Goal: Information Seeking & Learning: Learn about a topic

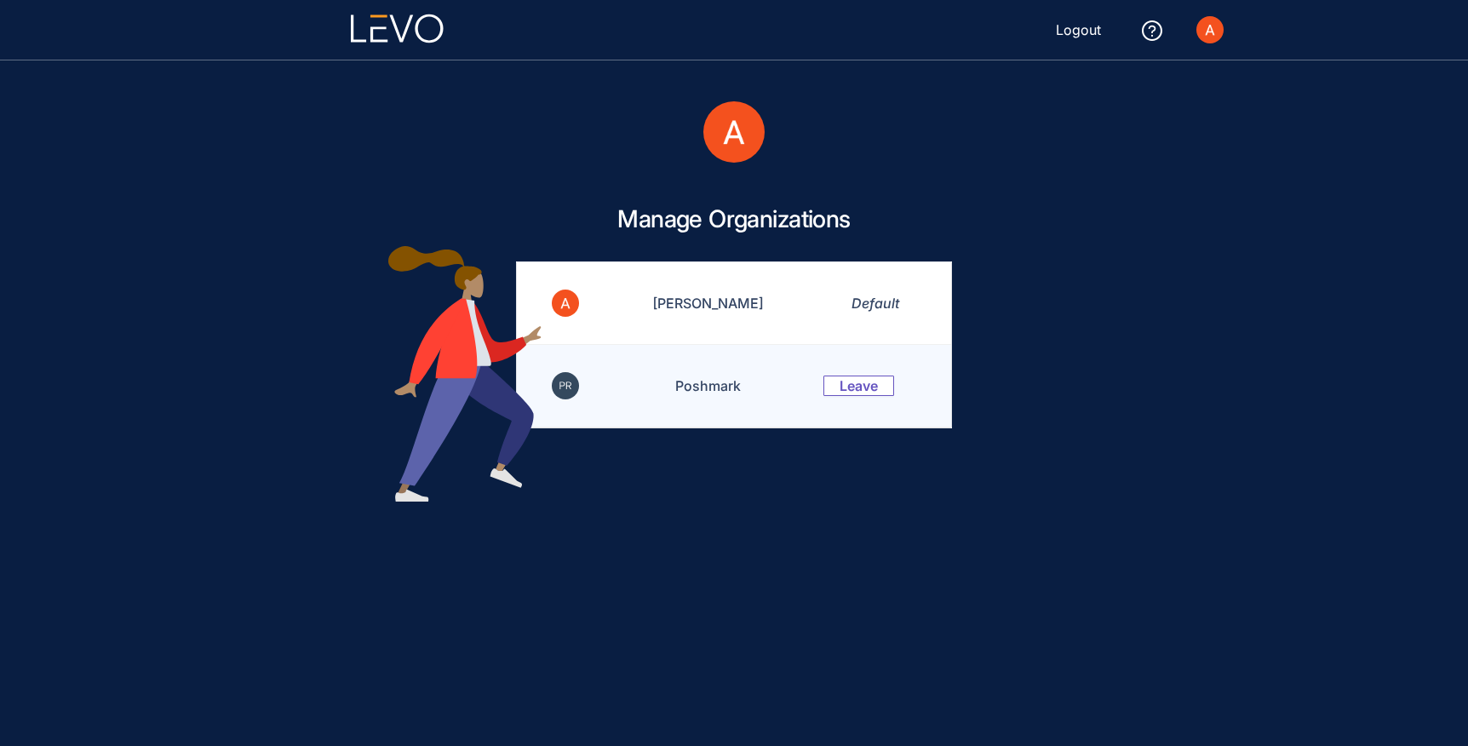
click at [695, 388] on td "Poshmark" at bounding box center [698, 386] width 210 height 83
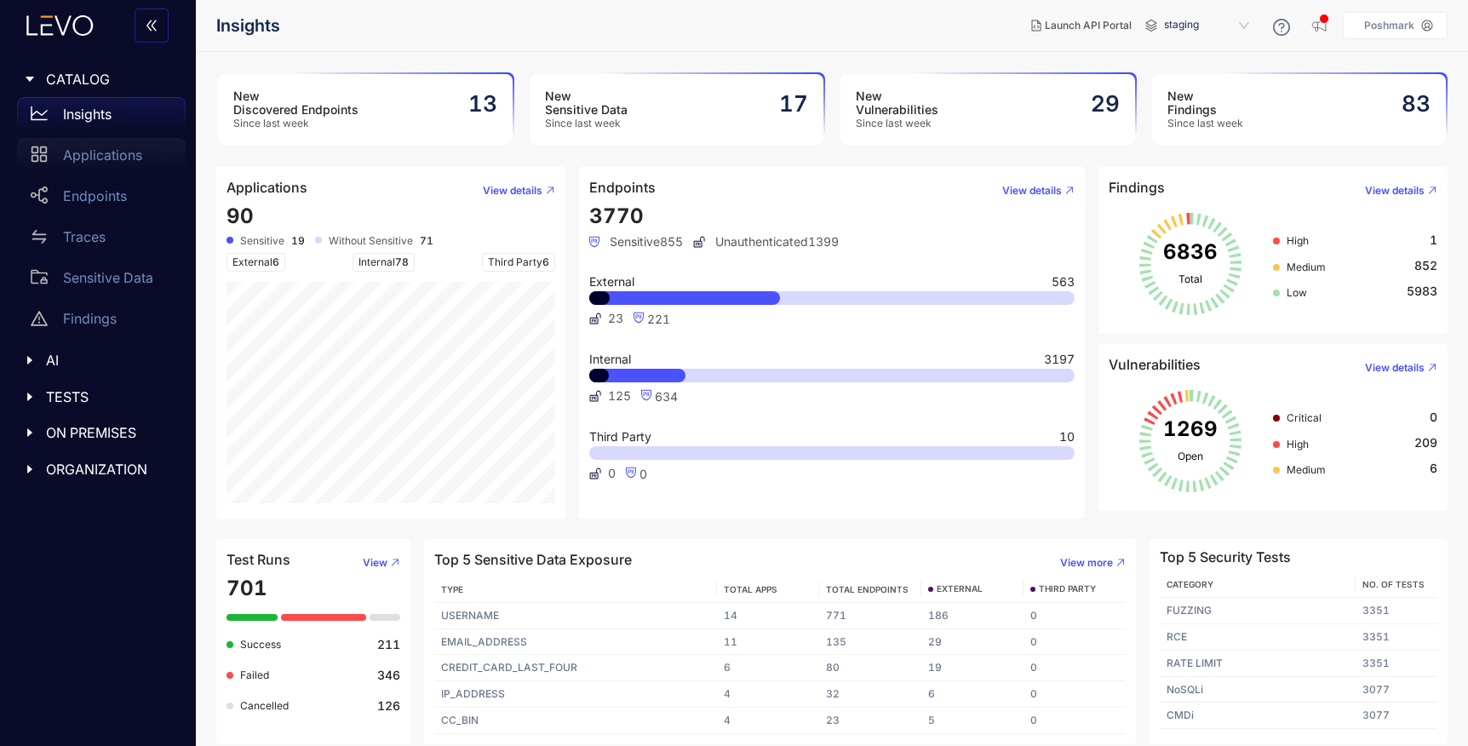
click at [89, 165] on div "Applications" at bounding box center [101, 155] width 169 height 34
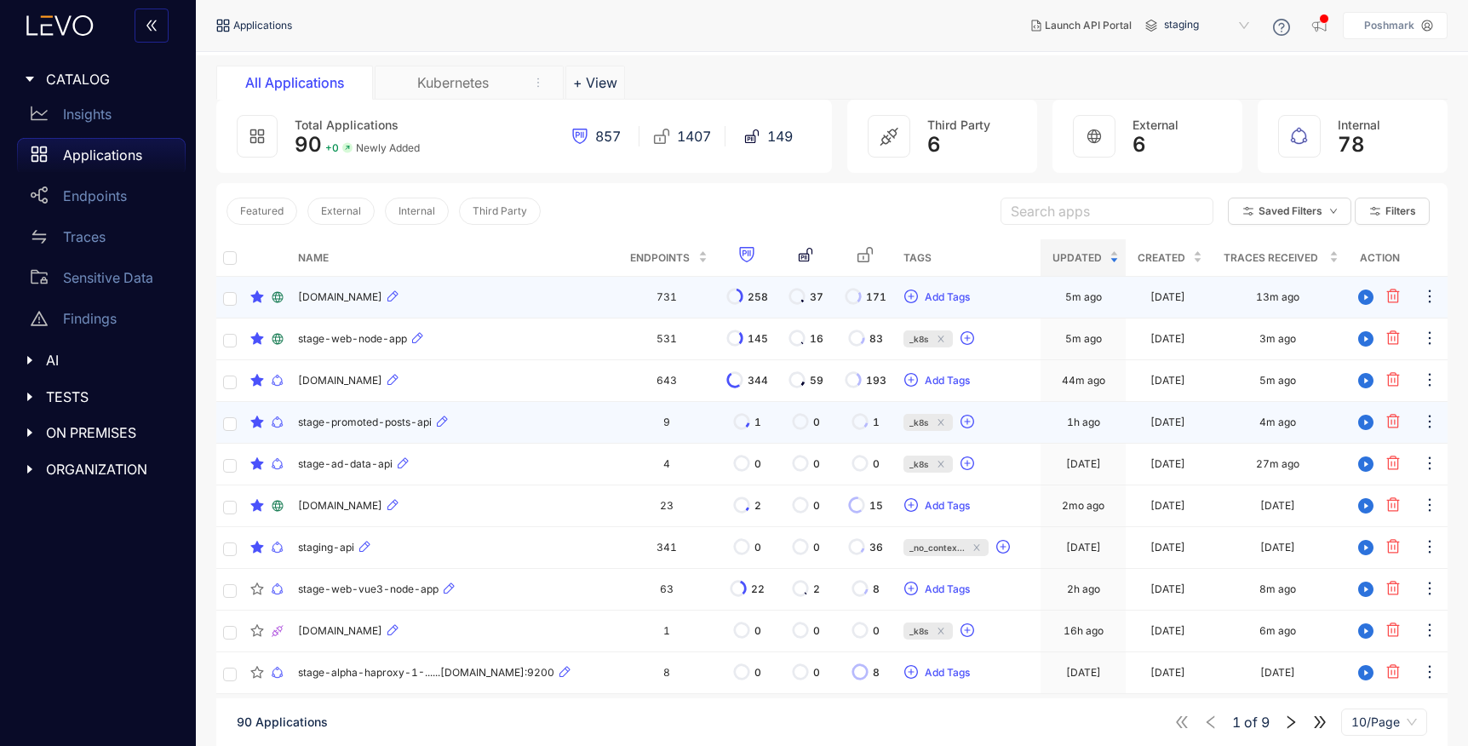
scroll to position [122, 0]
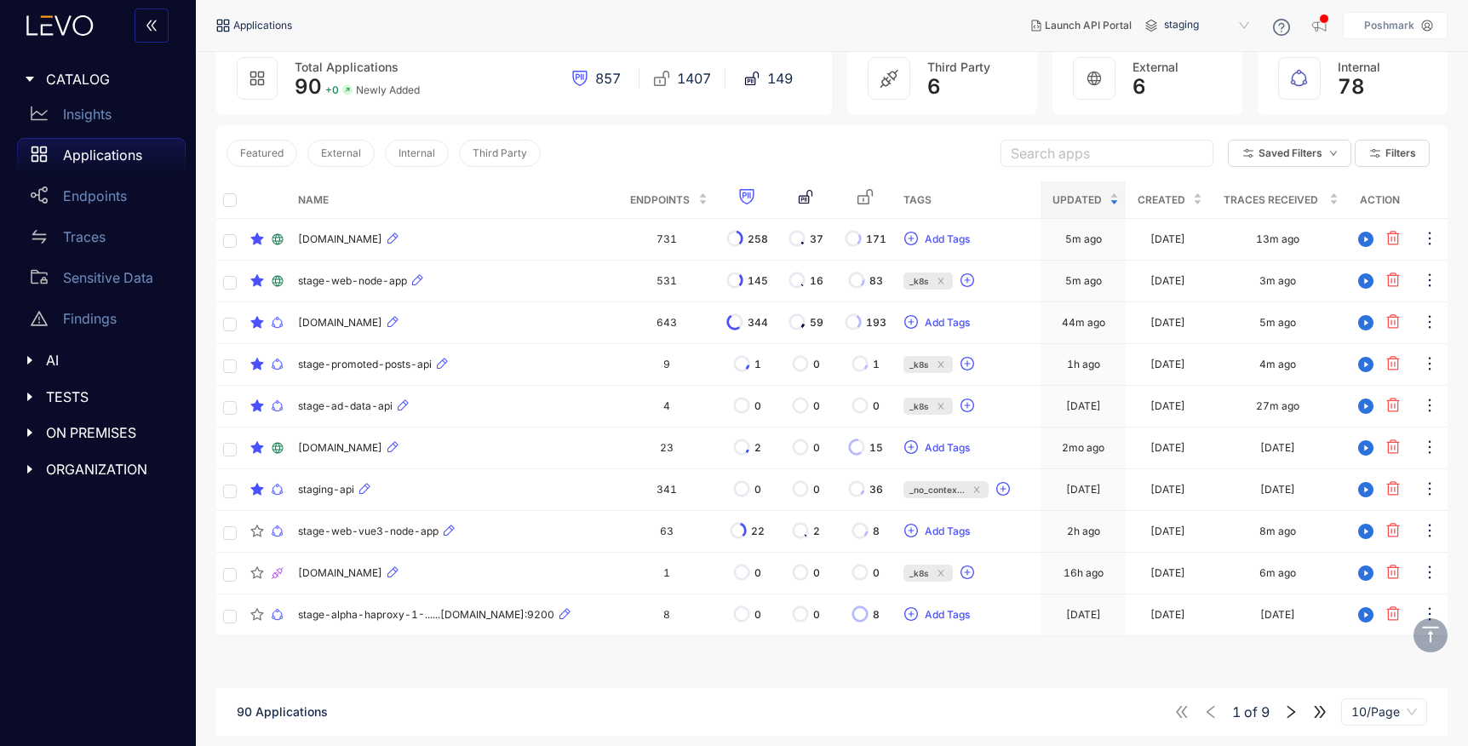
click at [1294, 713] on icon "right" at bounding box center [1292, 712] width 9 height 13
click at [1293, 712] on icon "right" at bounding box center [1290, 711] width 15 height 15
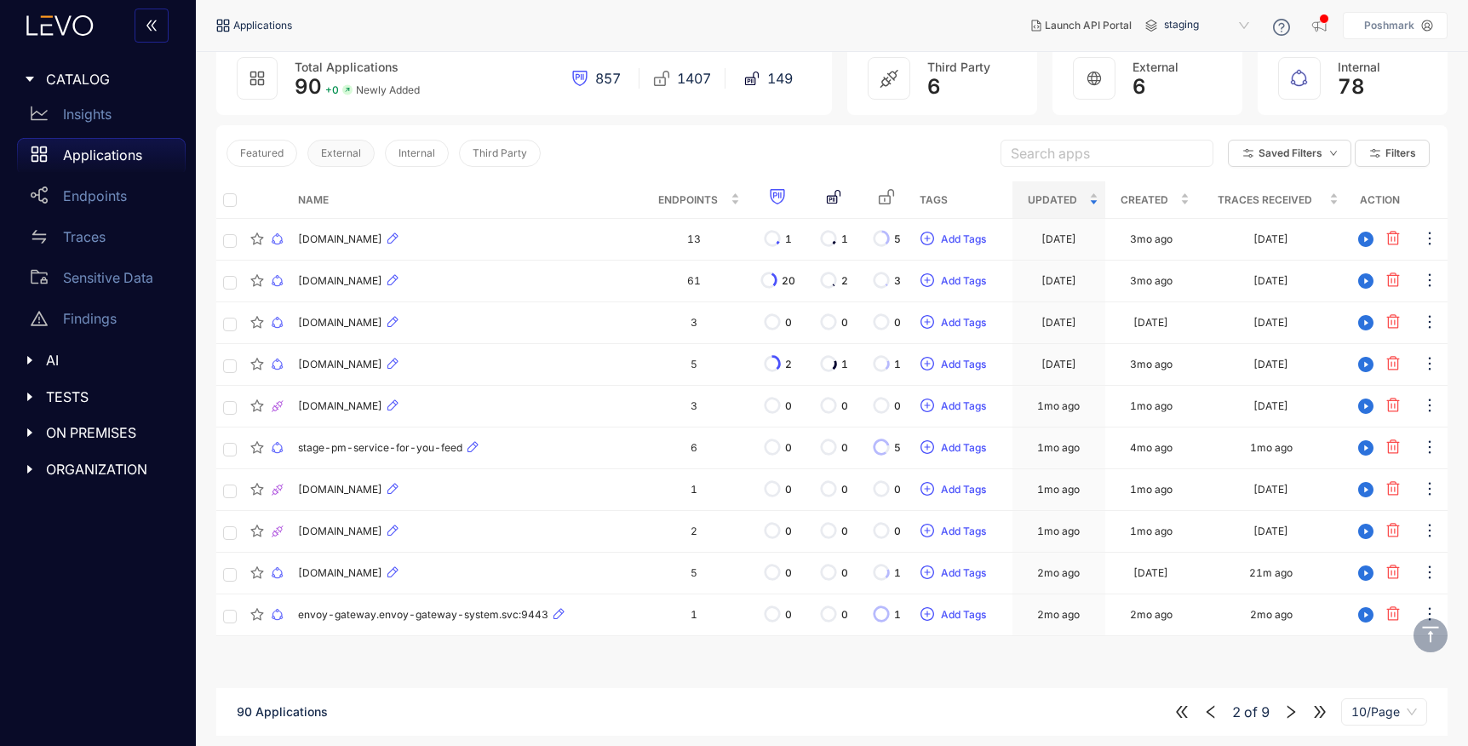
click at [341, 152] on span "External" at bounding box center [341, 153] width 40 height 12
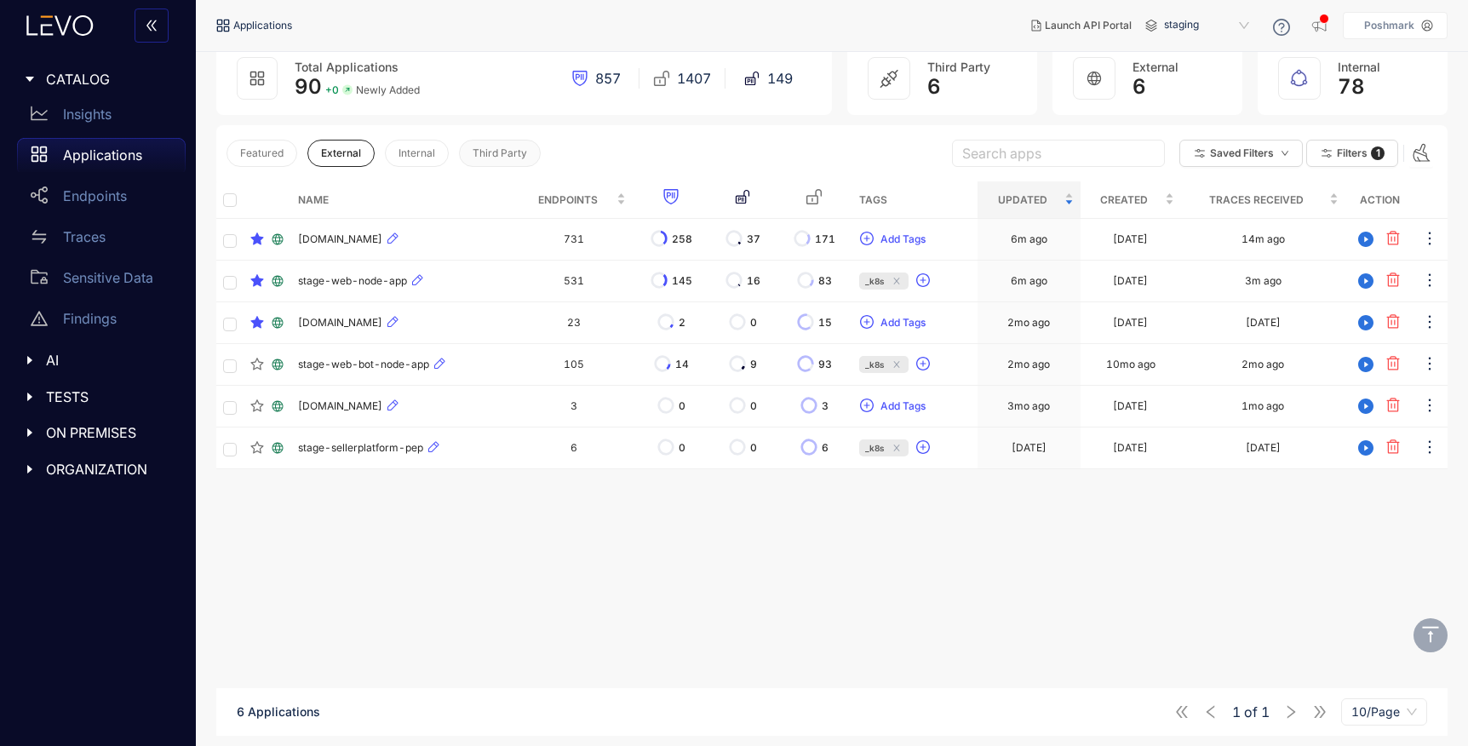
click at [477, 153] on span "Third Party" at bounding box center [500, 153] width 54 height 12
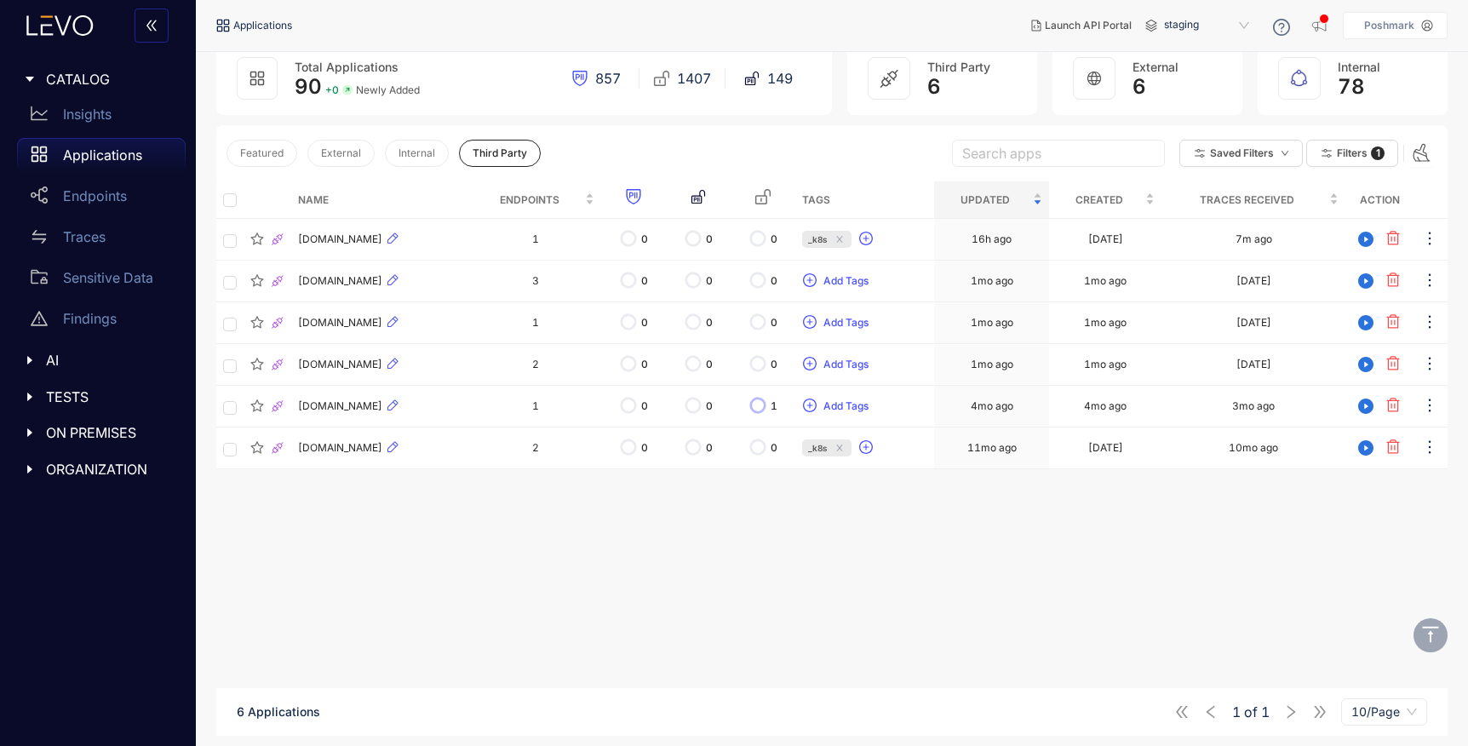
click at [135, 157] on p "Applications" at bounding box center [102, 154] width 79 height 15
click at [278, 154] on span "Featured" at bounding box center [261, 153] width 43 height 12
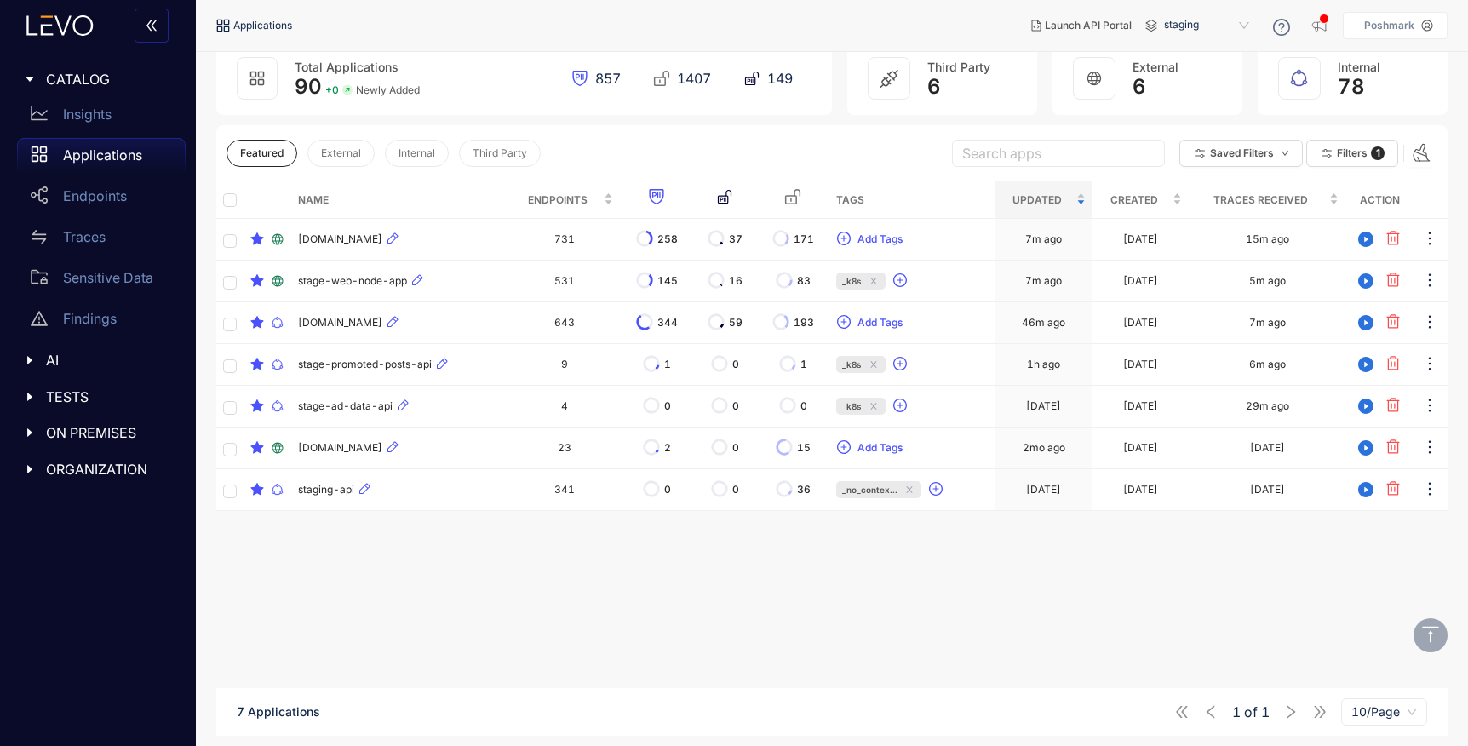
click at [32, 363] on icon "caret-right" at bounding box center [30, 360] width 12 height 12
click at [26, 439] on icon "caret-right" at bounding box center [30, 438] width 12 height 12
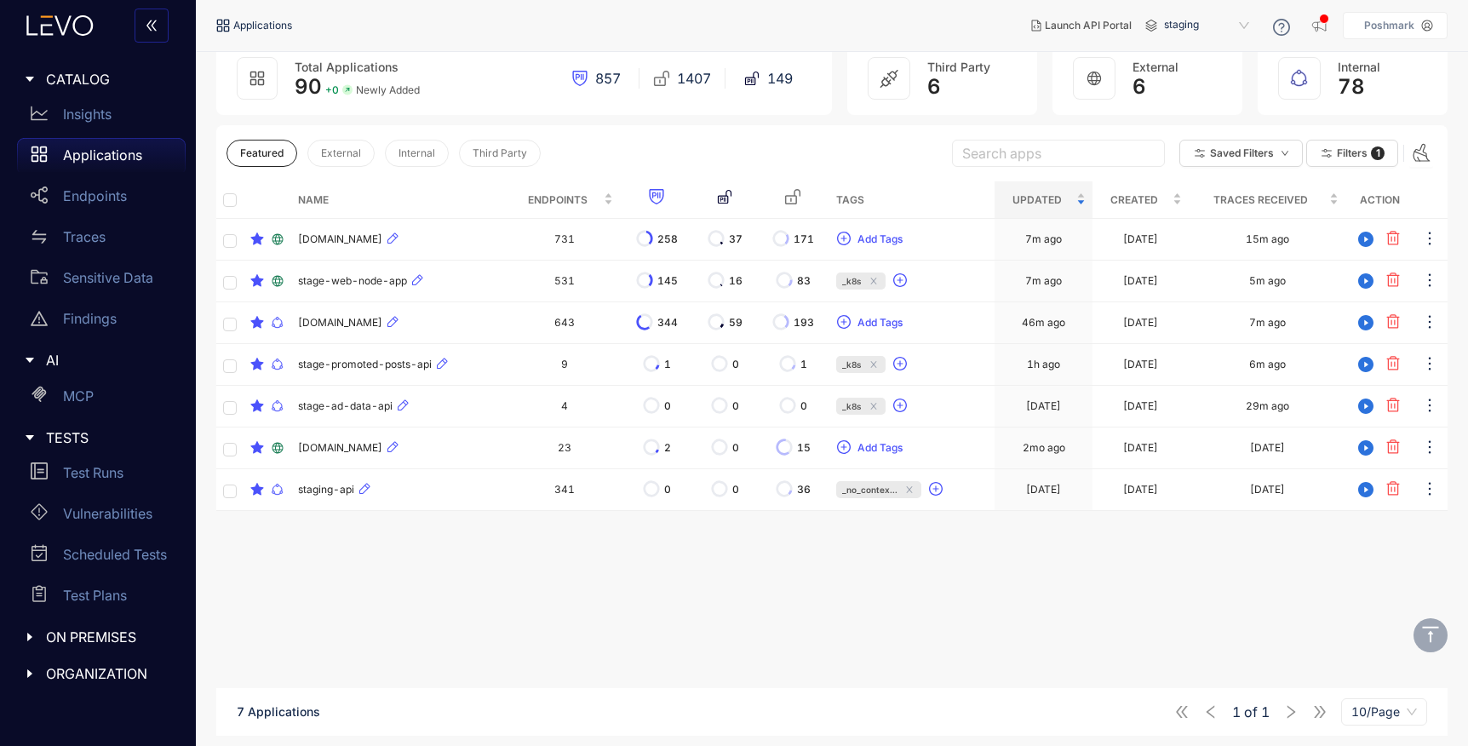
click at [30, 674] on icon "caret-right" at bounding box center [29, 673] width 5 height 9
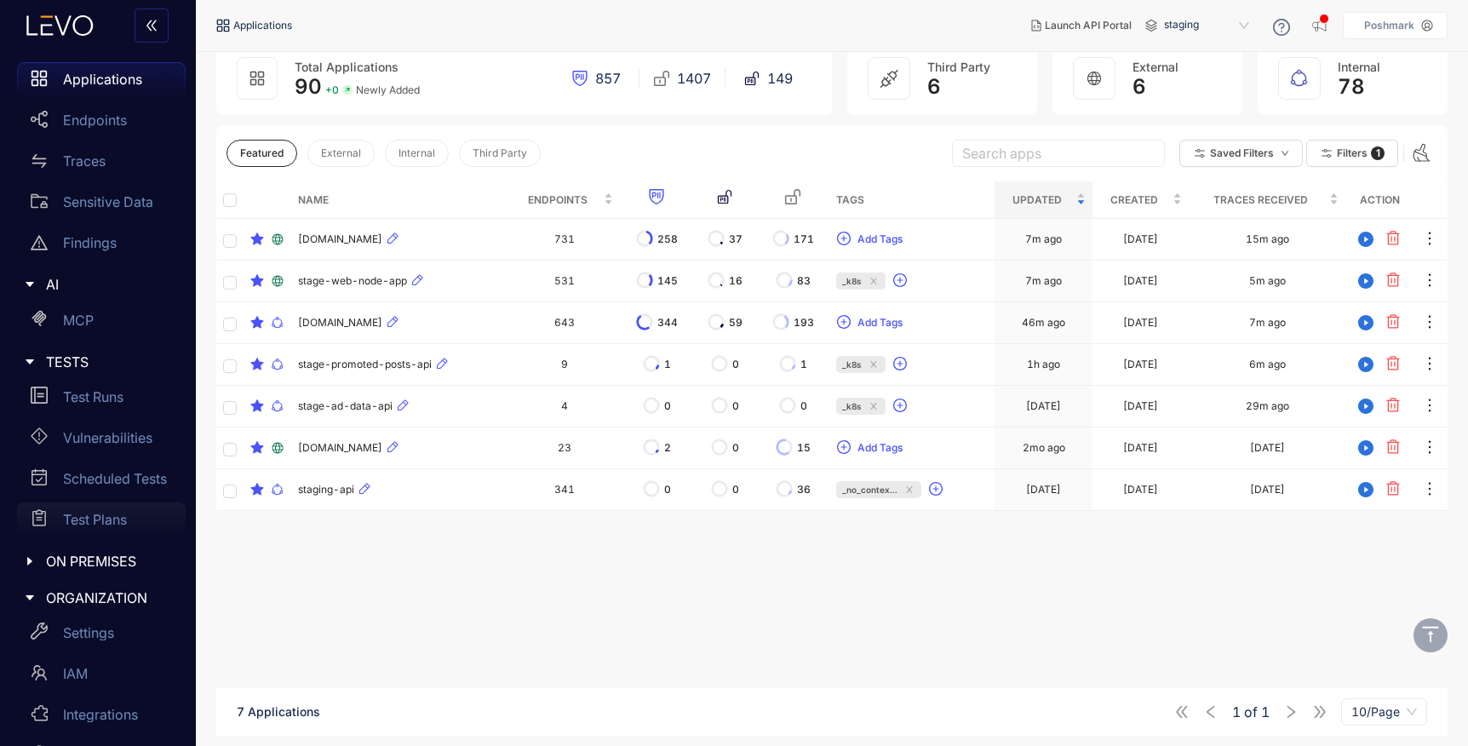
scroll to position [119, 0]
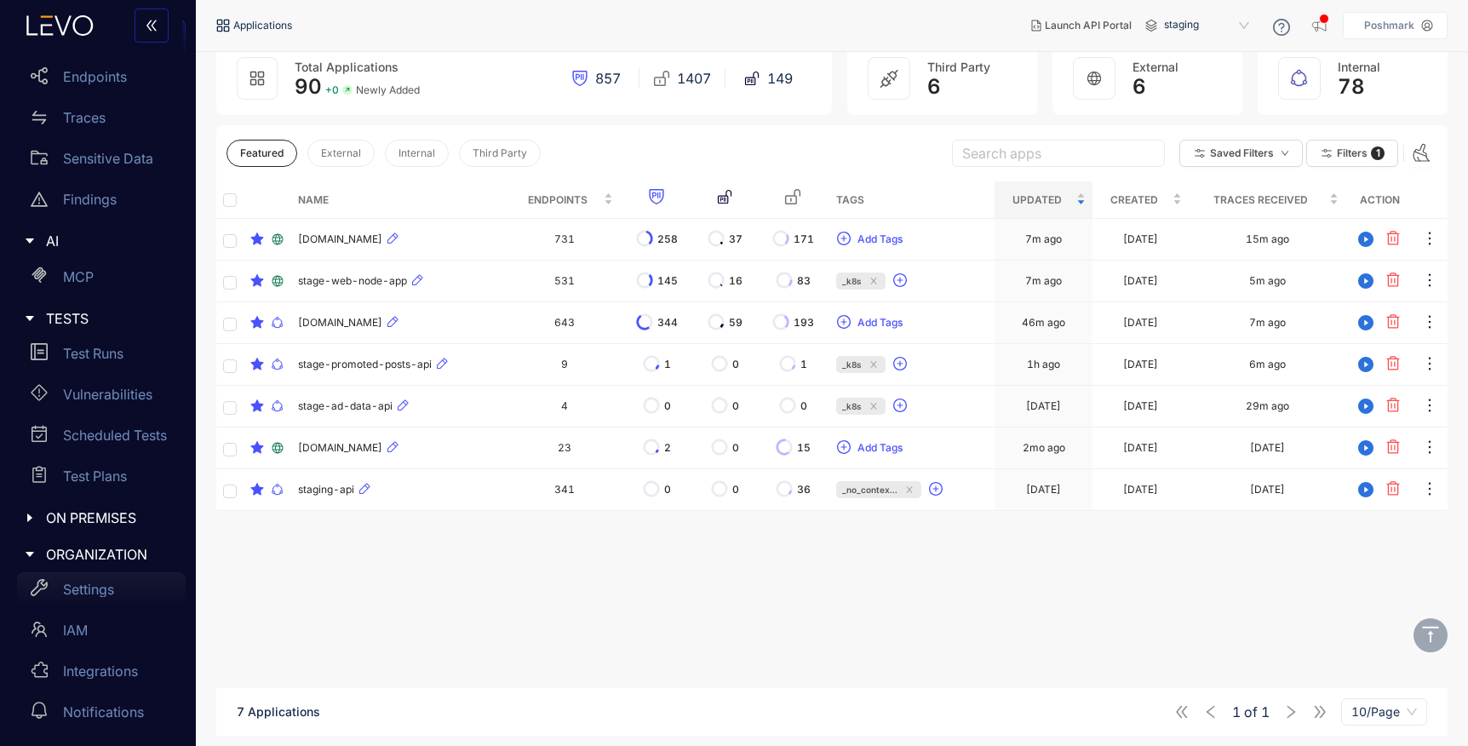
click at [92, 594] on p "Settings" at bounding box center [88, 589] width 51 height 15
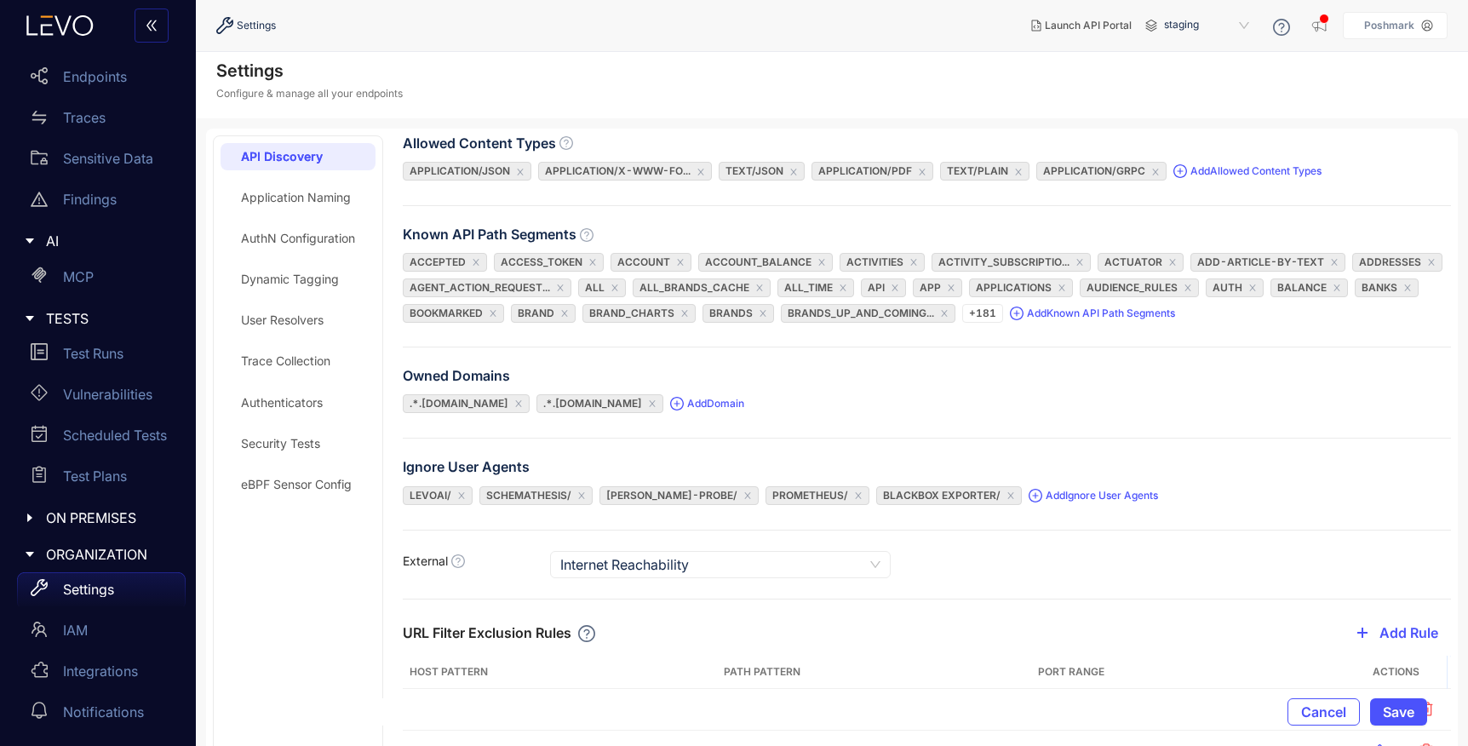
click at [309, 489] on div "eBPF Sensor Config" at bounding box center [296, 485] width 111 height 14
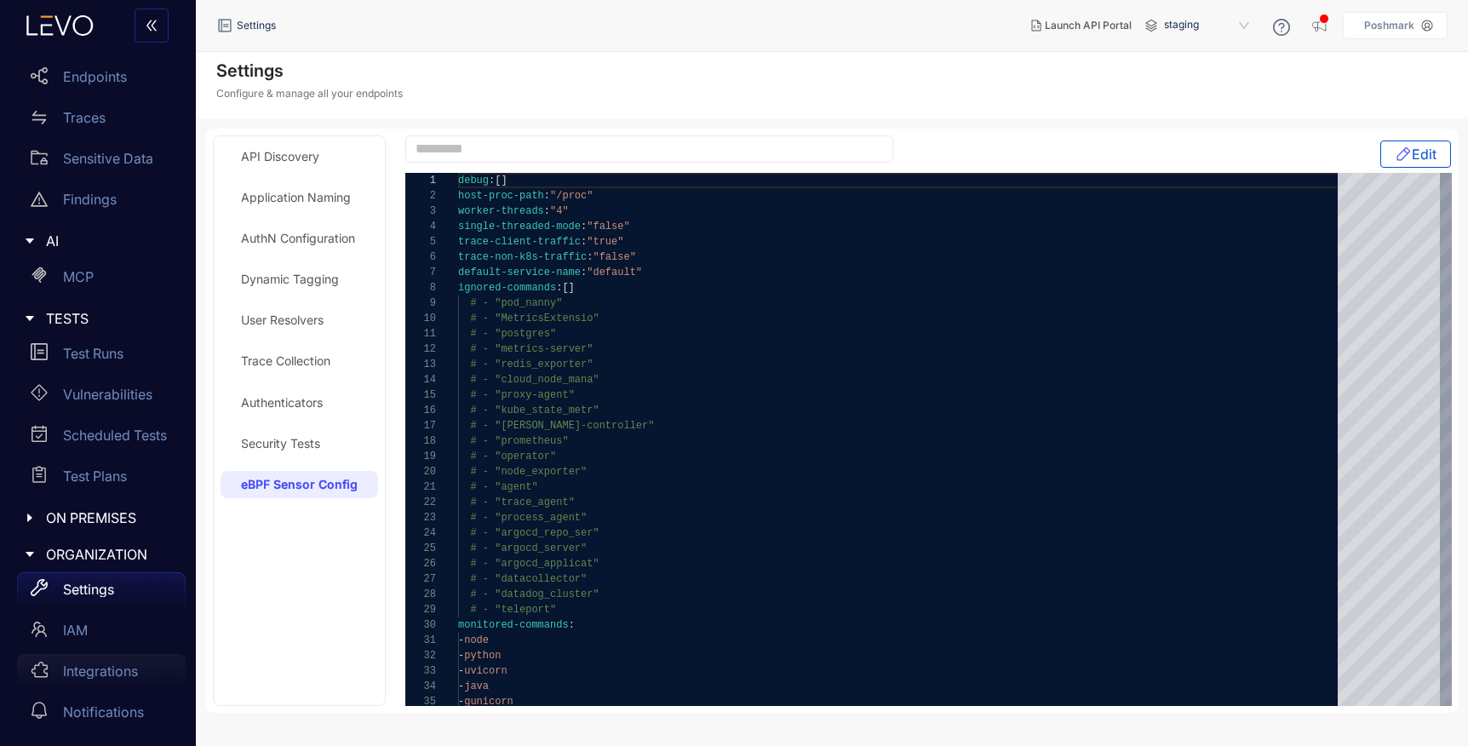
click at [88, 669] on p "Integrations" at bounding box center [100, 670] width 75 height 15
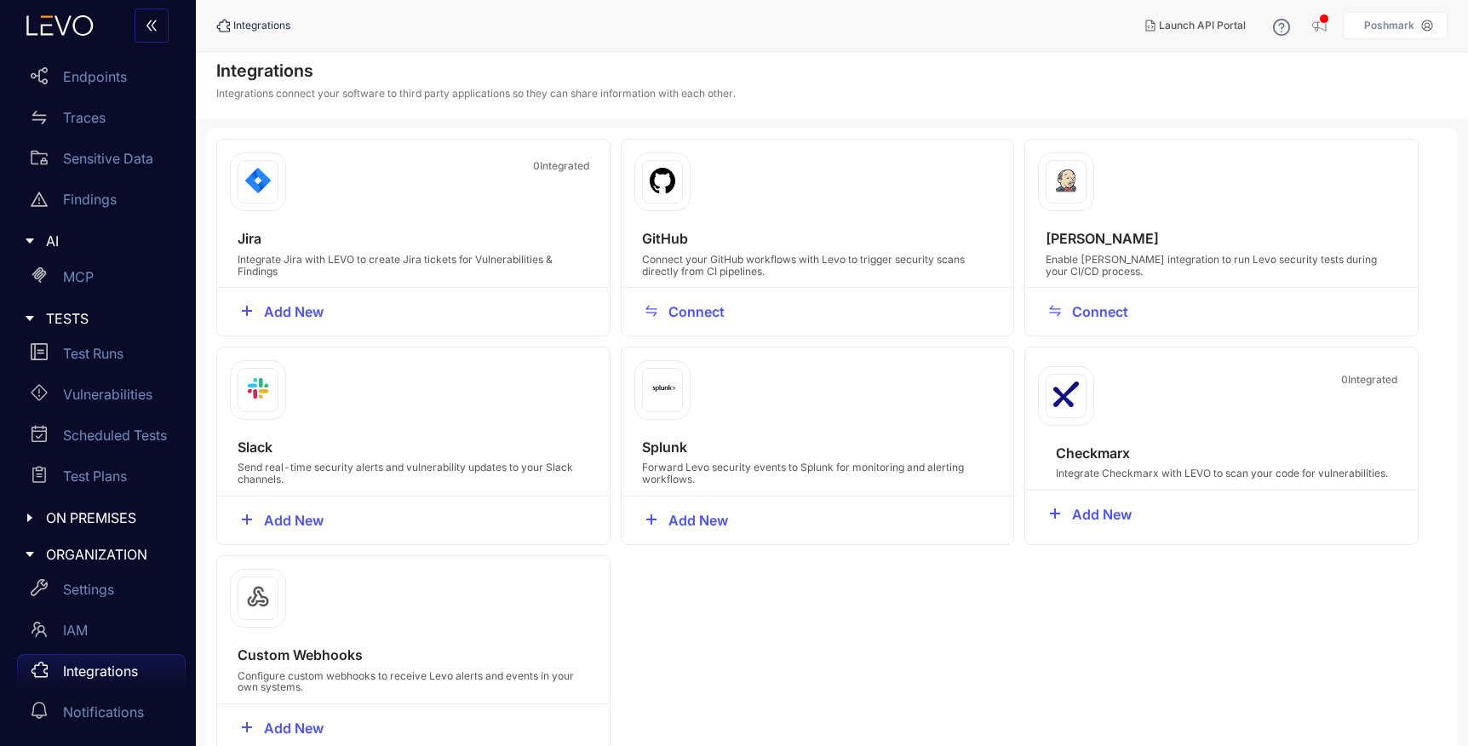
click at [34, 514] on icon "caret-right" at bounding box center [30, 518] width 12 height 12
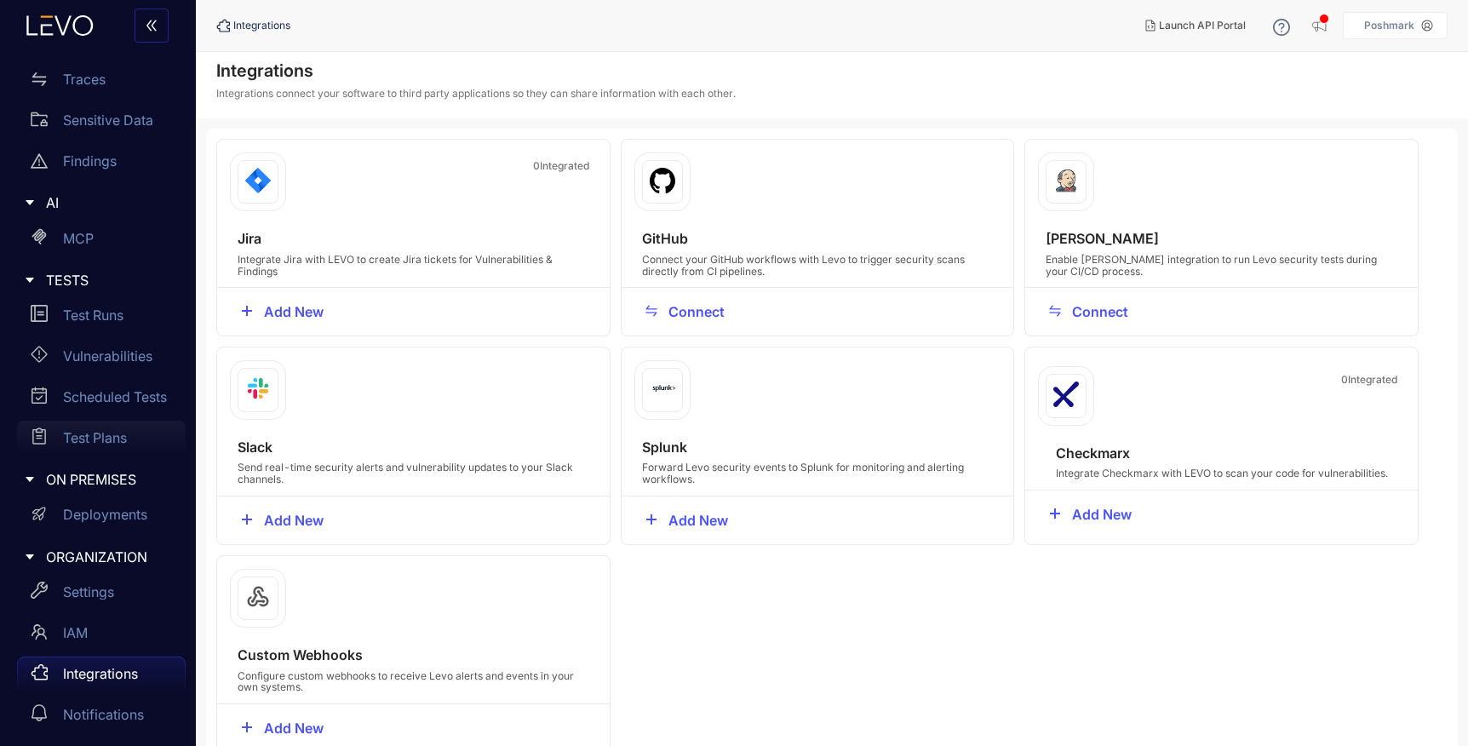
scroll to position [160, 0]
click at [115, 511] on p "Deployments" at bounding box center [105, 511] width 84 height 15
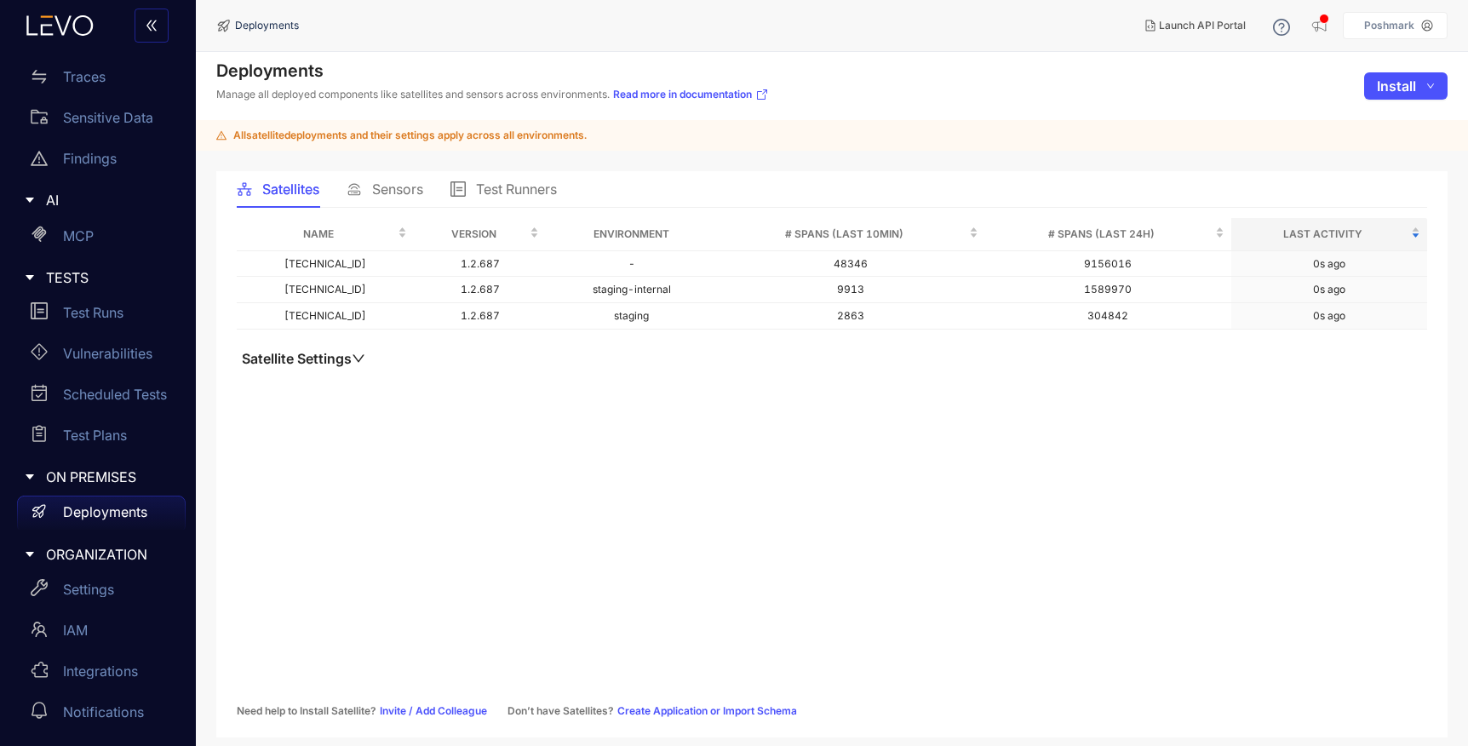
click at [370, 181] on div "Sensors" at bounding box center [385, 188] width 77 height 15
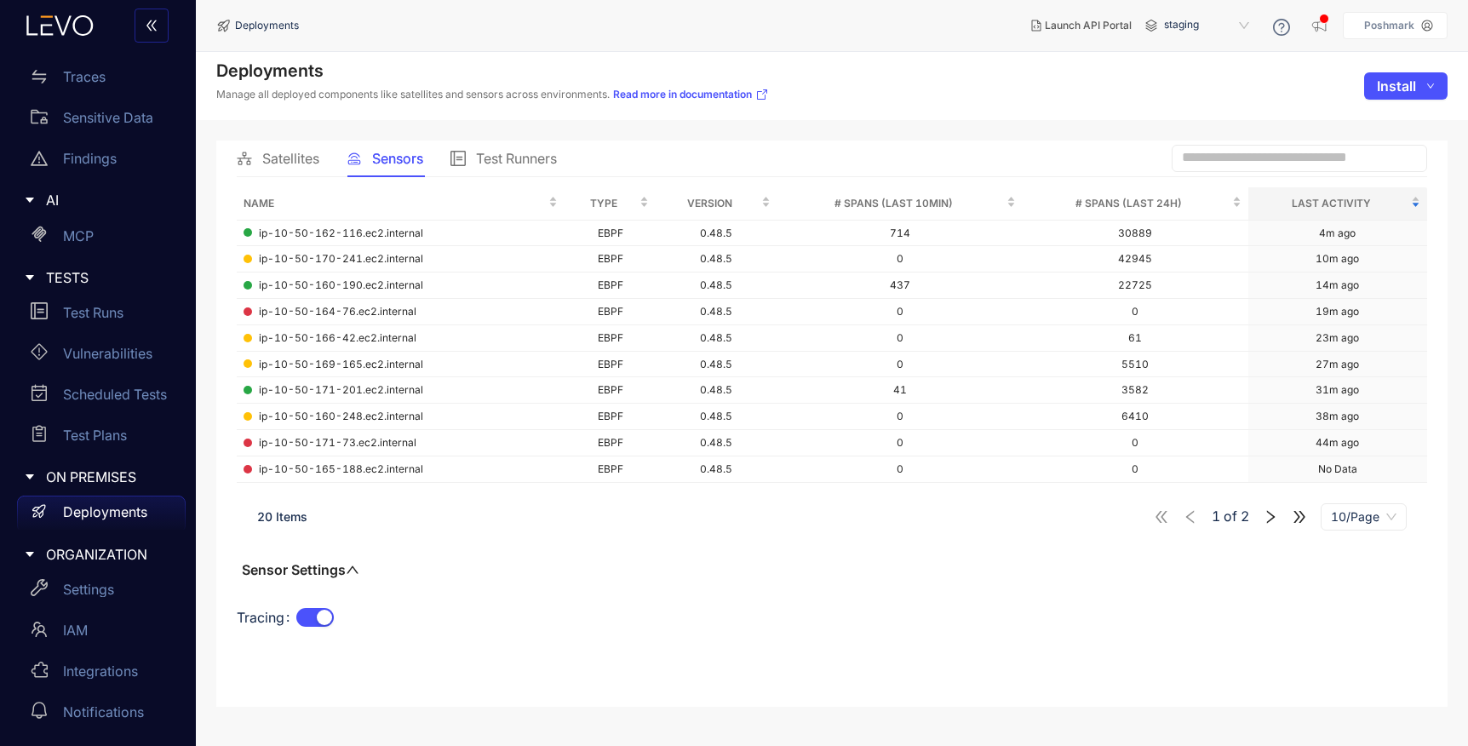
click at [1271, 519] on icon "right" at bounding box center [1271, 516] width 9 height 13
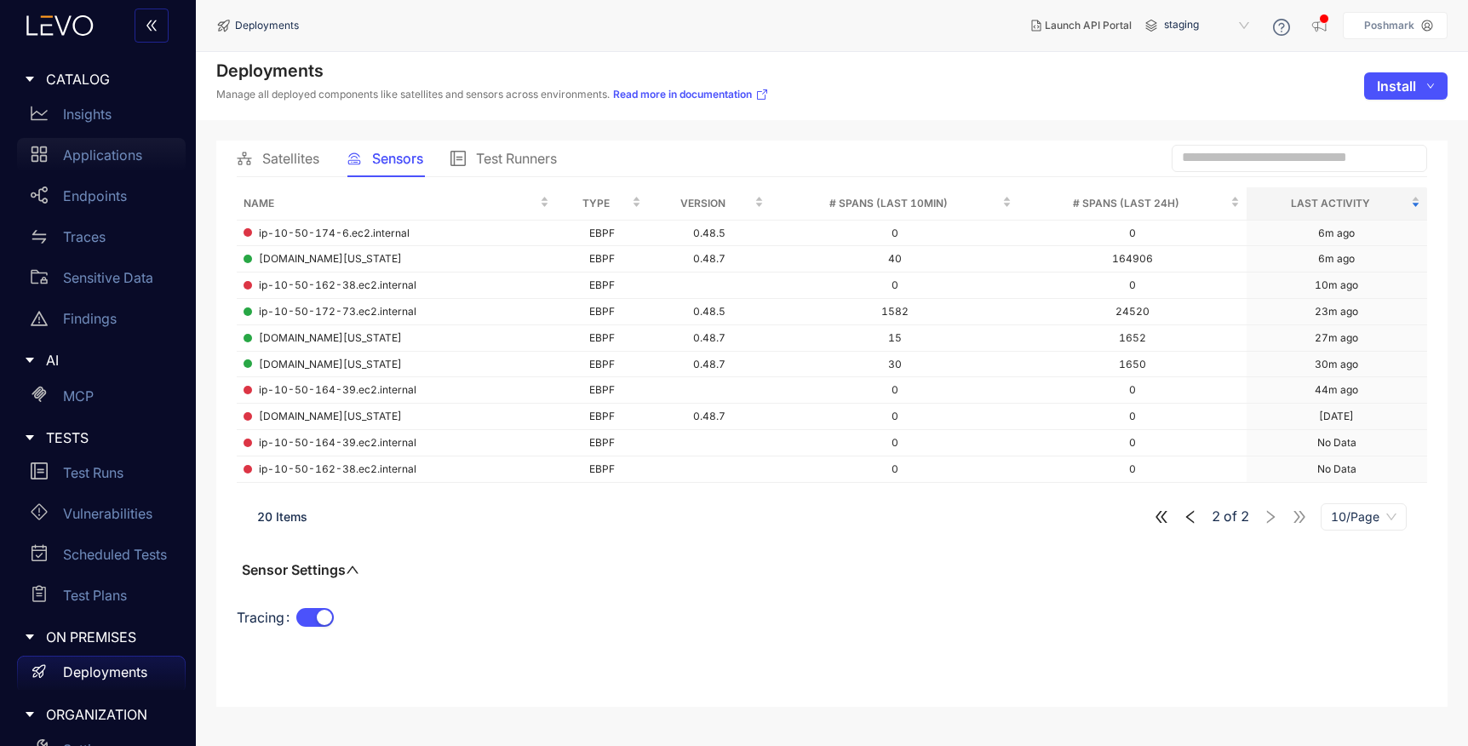
click at [100, 165] on div "Applications" at bounding box center [101, 155] width 169 height 34
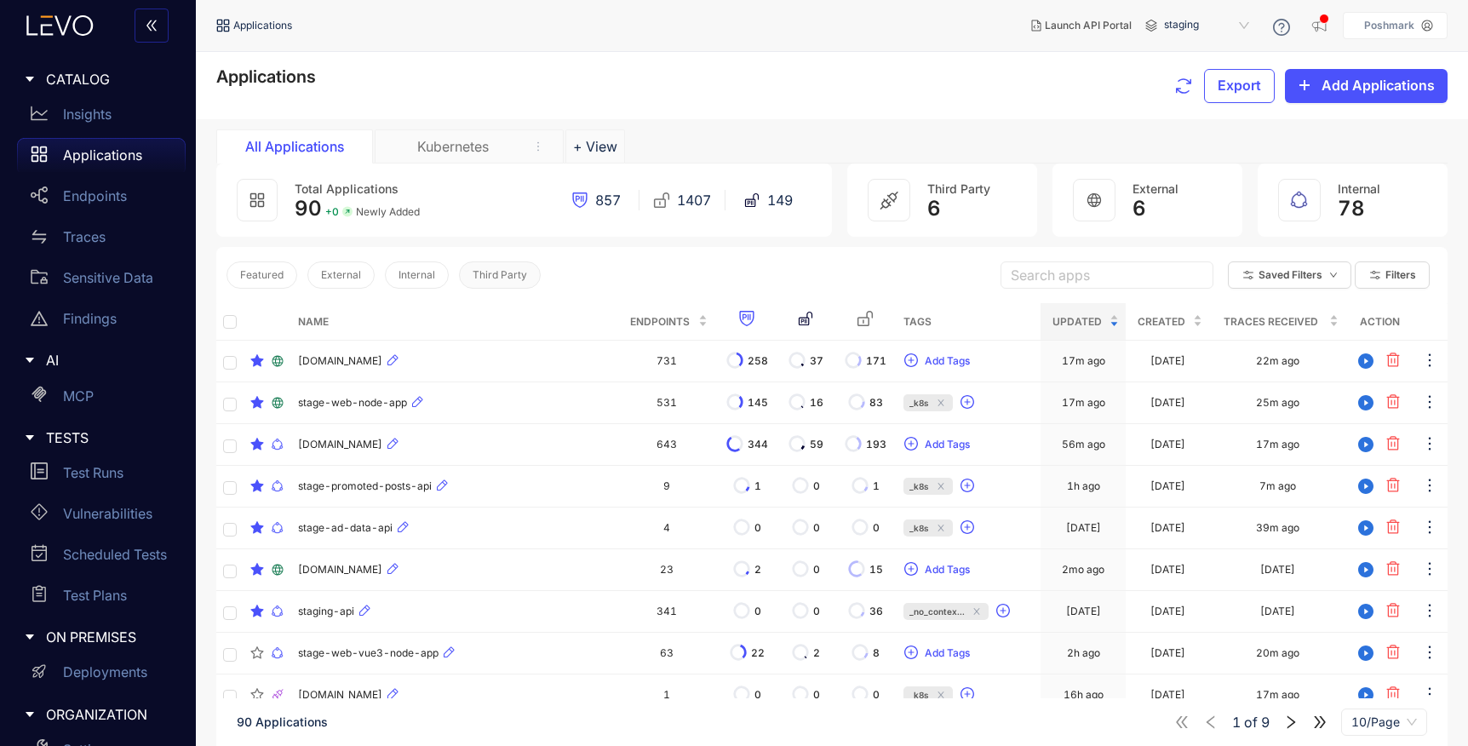
click at [489, 268] on button "Third Party" at bounding box center [500, 274] width 82 height 27
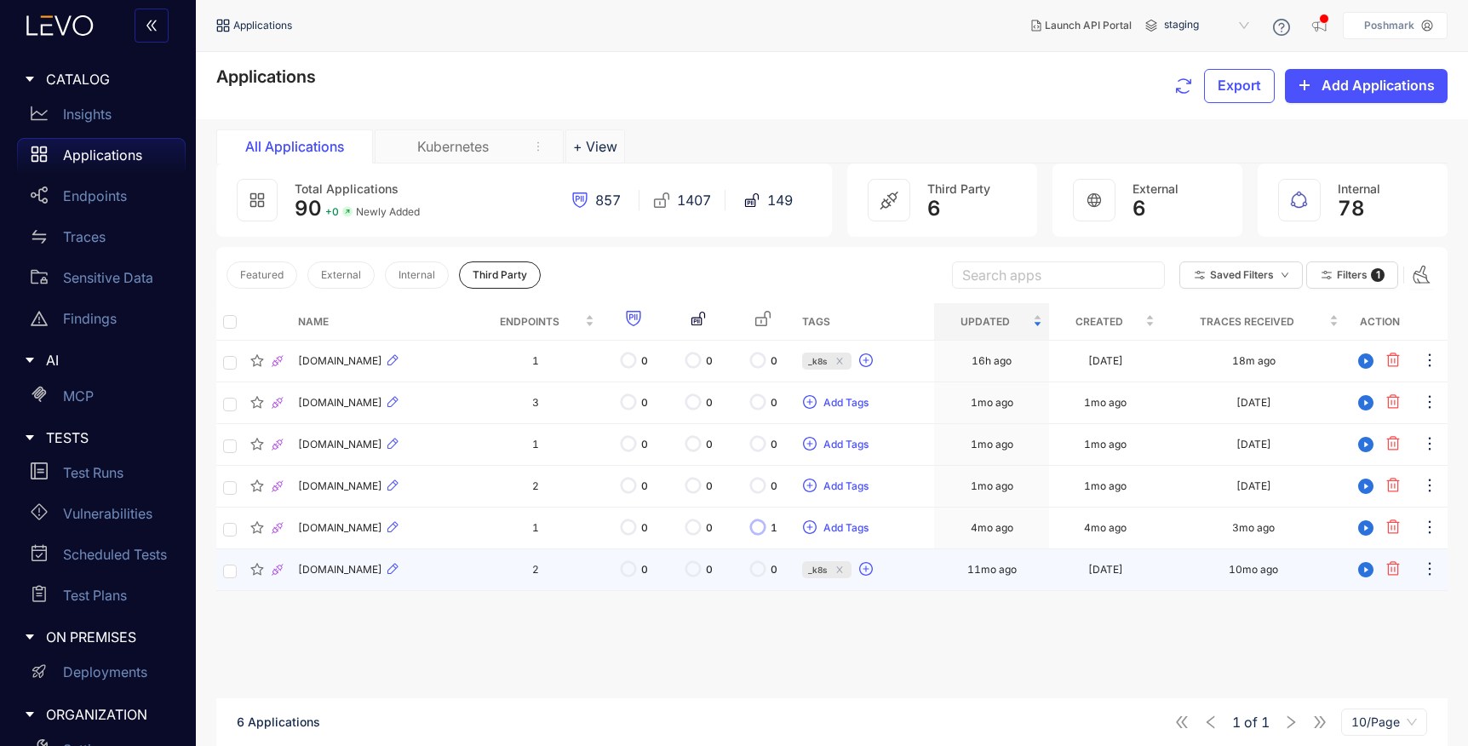
click at [462, 581] on td "bedrock-runtime.us-east-1.amazonaws.com" at bounding box center [381, 570] width 180 height 42
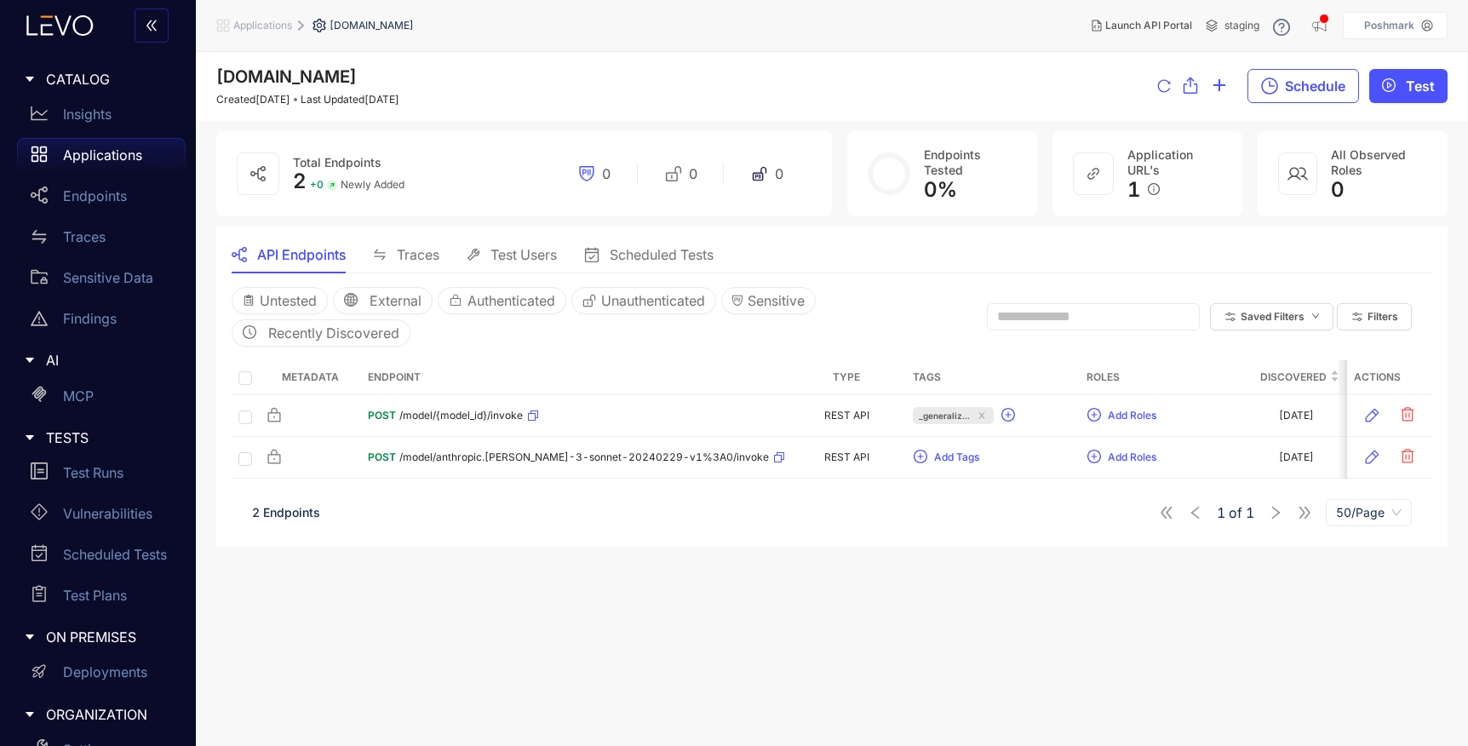
click at [269, 26] on span "Applications" at bounding box center [262, 26] width 59 height 12
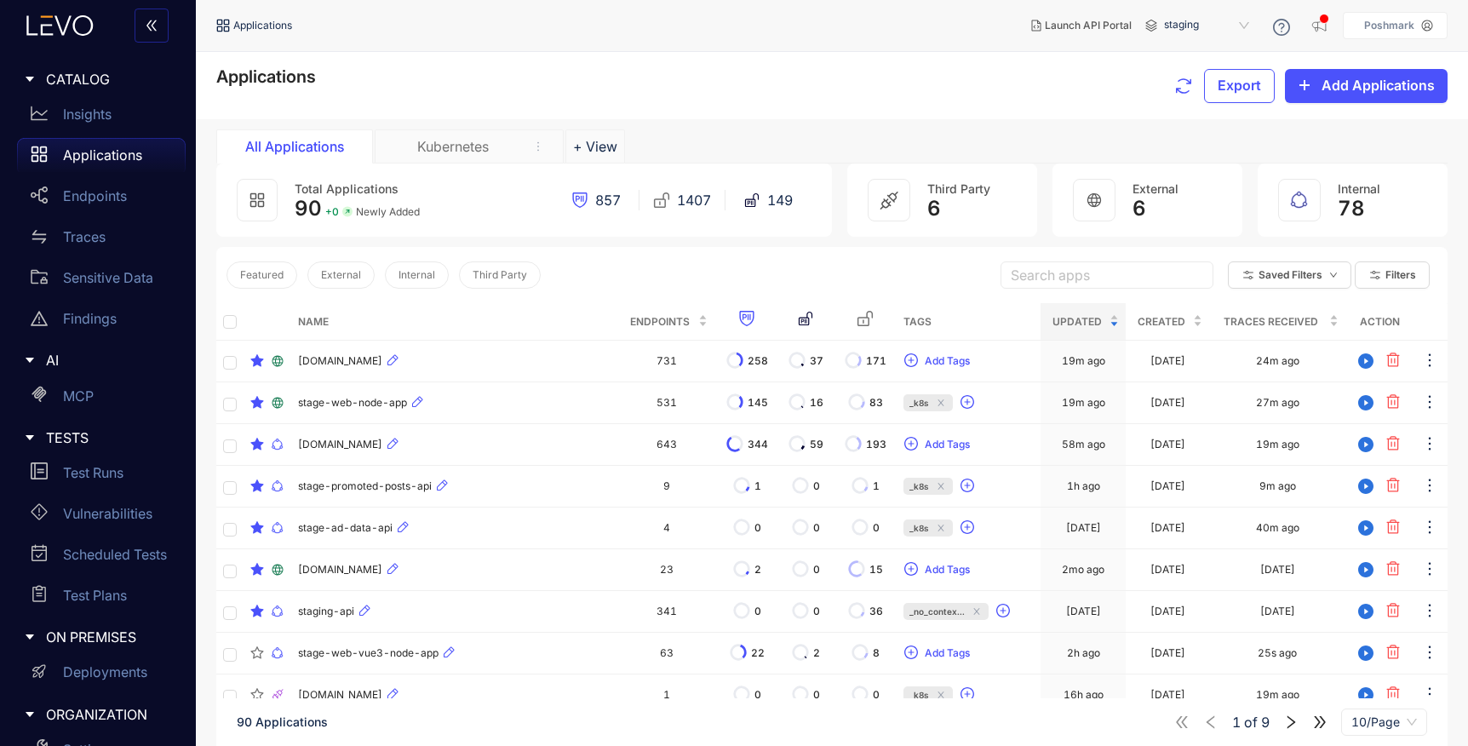
click at [1215, 21] on span "staging" at bounding box center [1208, 25] width 89 height 27
click at [1216, 95] on div "staging-internal" at bounding box center [1215, 98] width 89 height 19
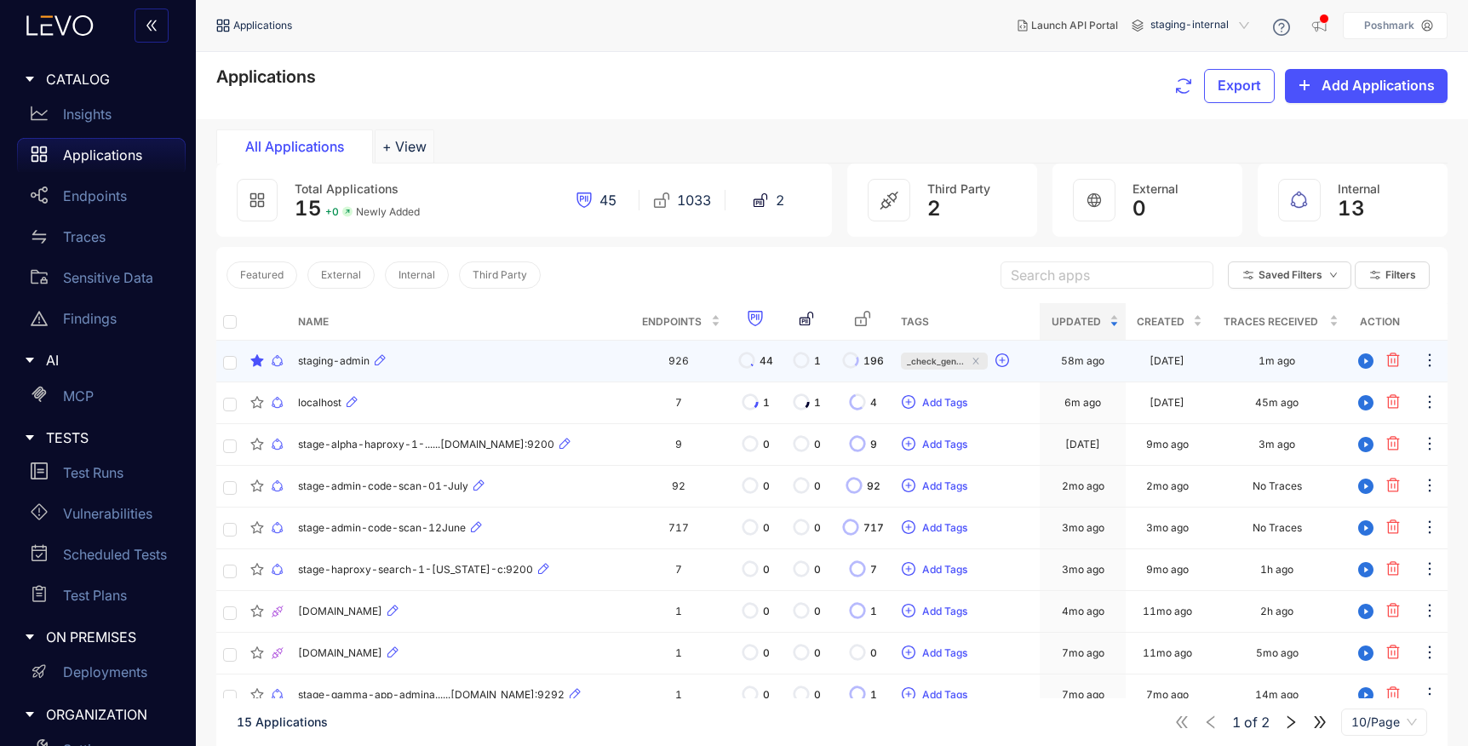
click at [522, 364] on div "staging-admin" at bounding box center [460, 361] width 325 height 20
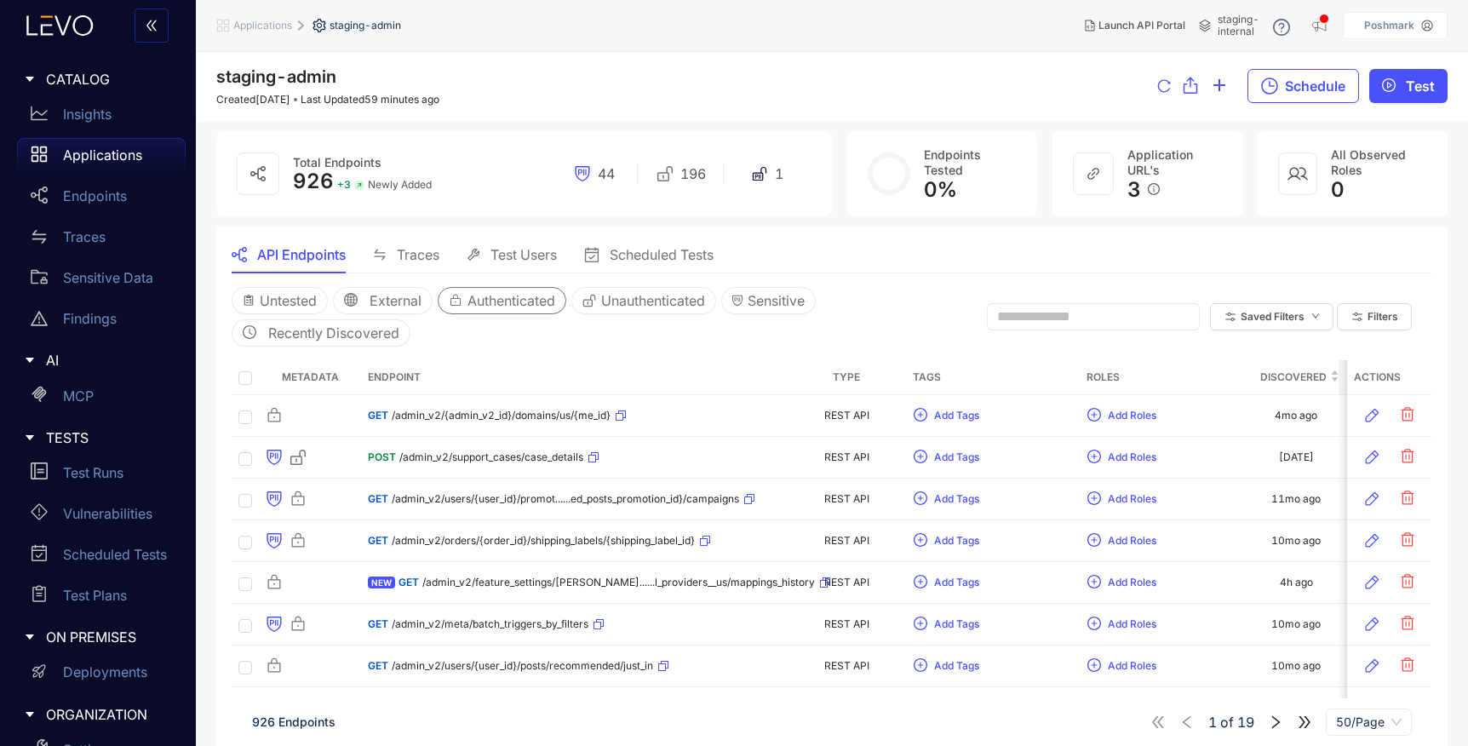
click at [525, 307] on span "Authenticated" at bounding box center [512, 300] width 88 height 15
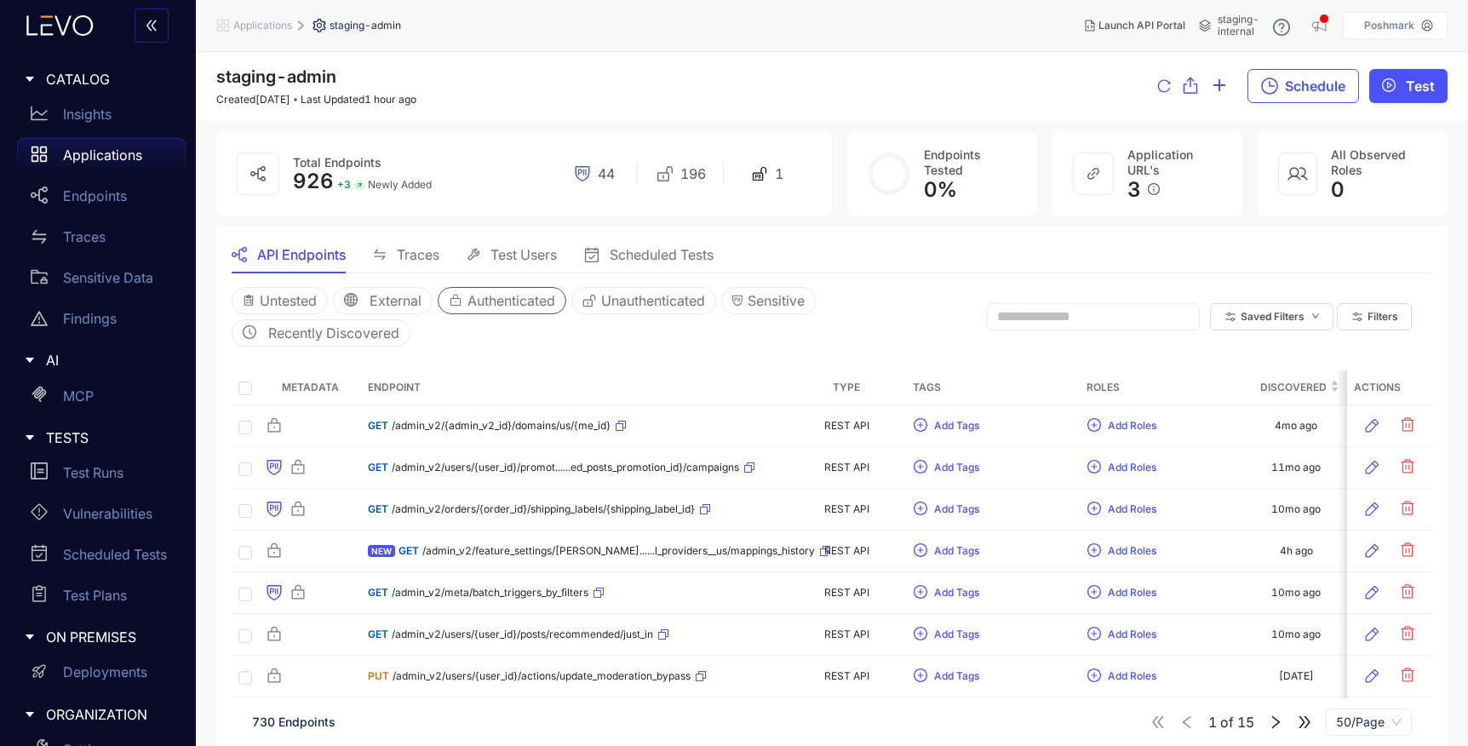
click at [525, 307] on span "Authenticated" at bounding box center [512, 300] width 88 height 15
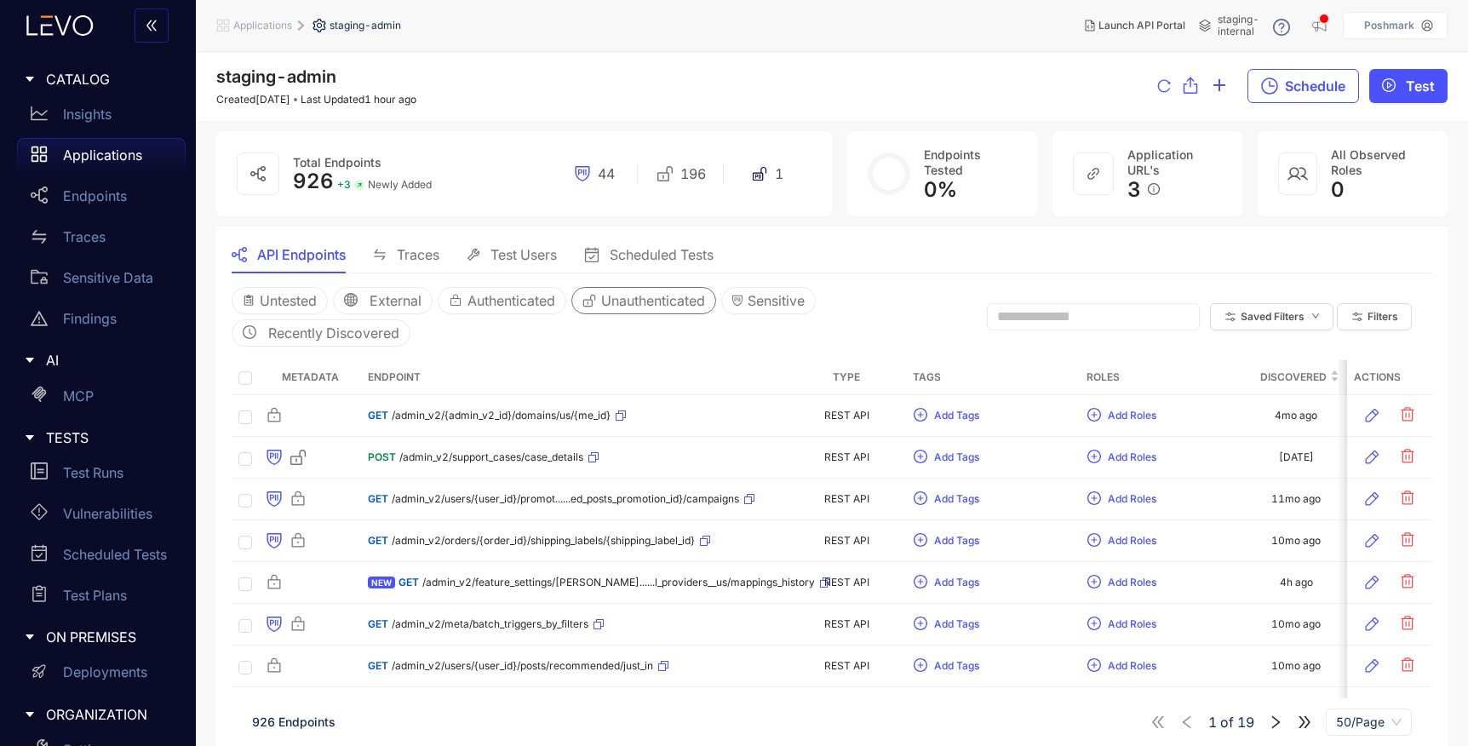
click at [620, 307] on span "Unauthenticated" at bounding box center [653, 300] width 104 height 15
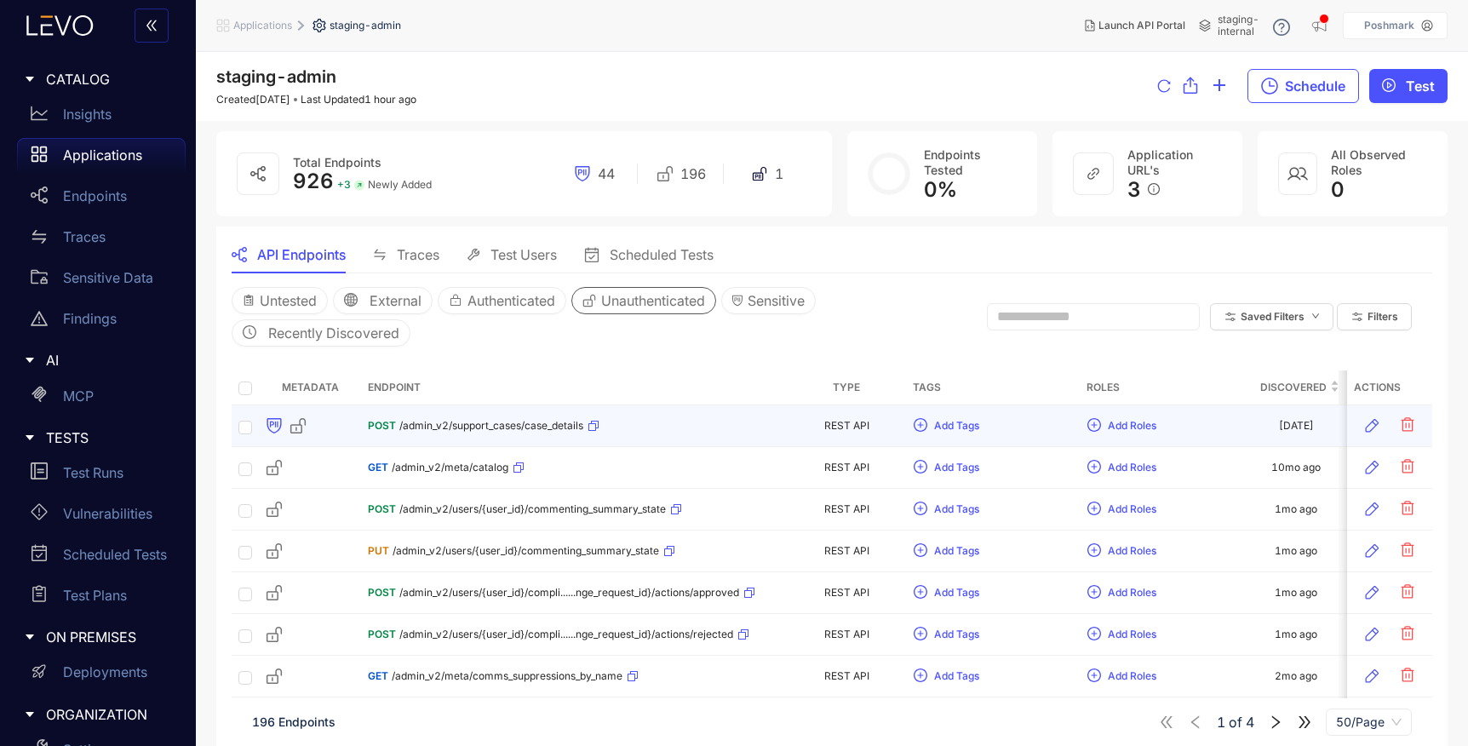
click at [673, 433] on div "POST /admin_v2/support_cases/case_details" at bounding box center [574, 425] width 412 height 27
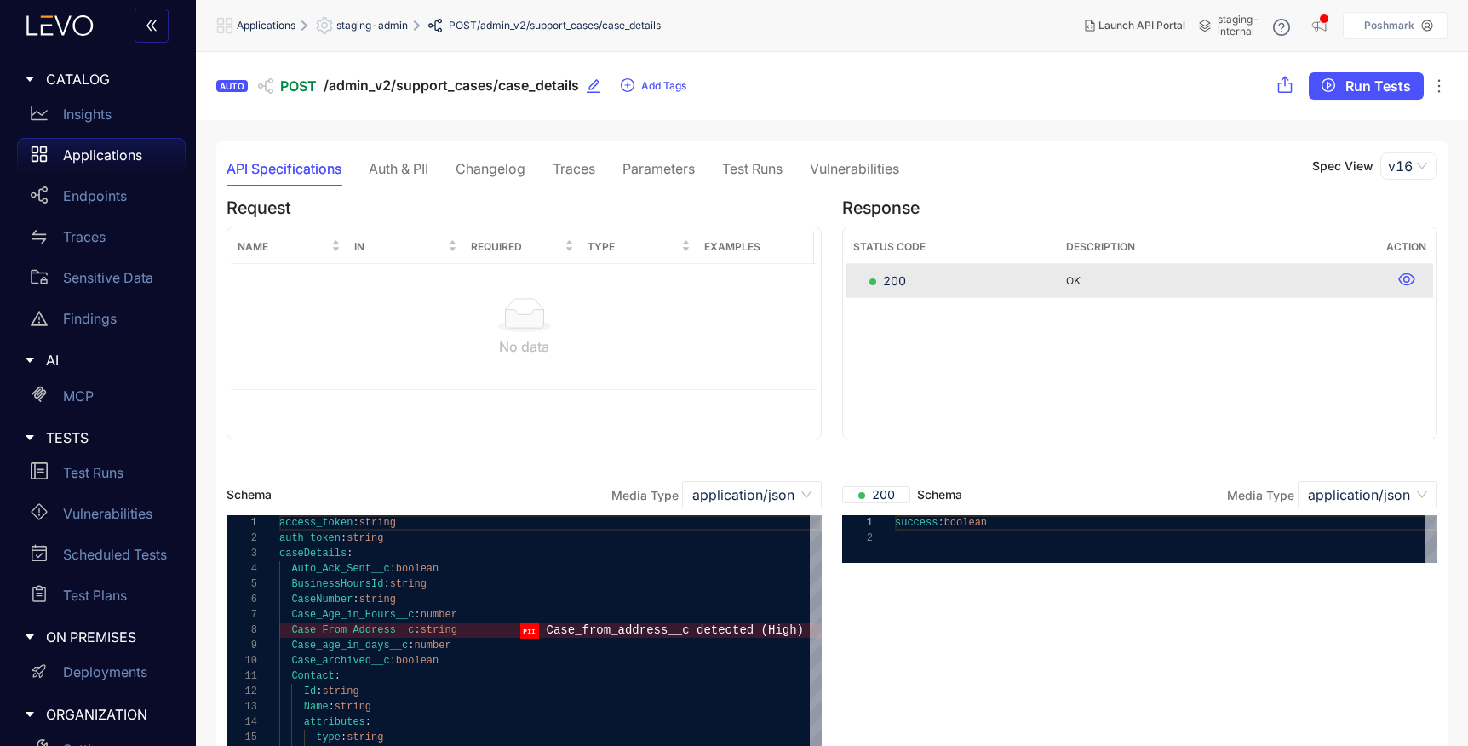
click at [582, 169] on div "Traces" at bounding box center [574, 168] width 43 height 15
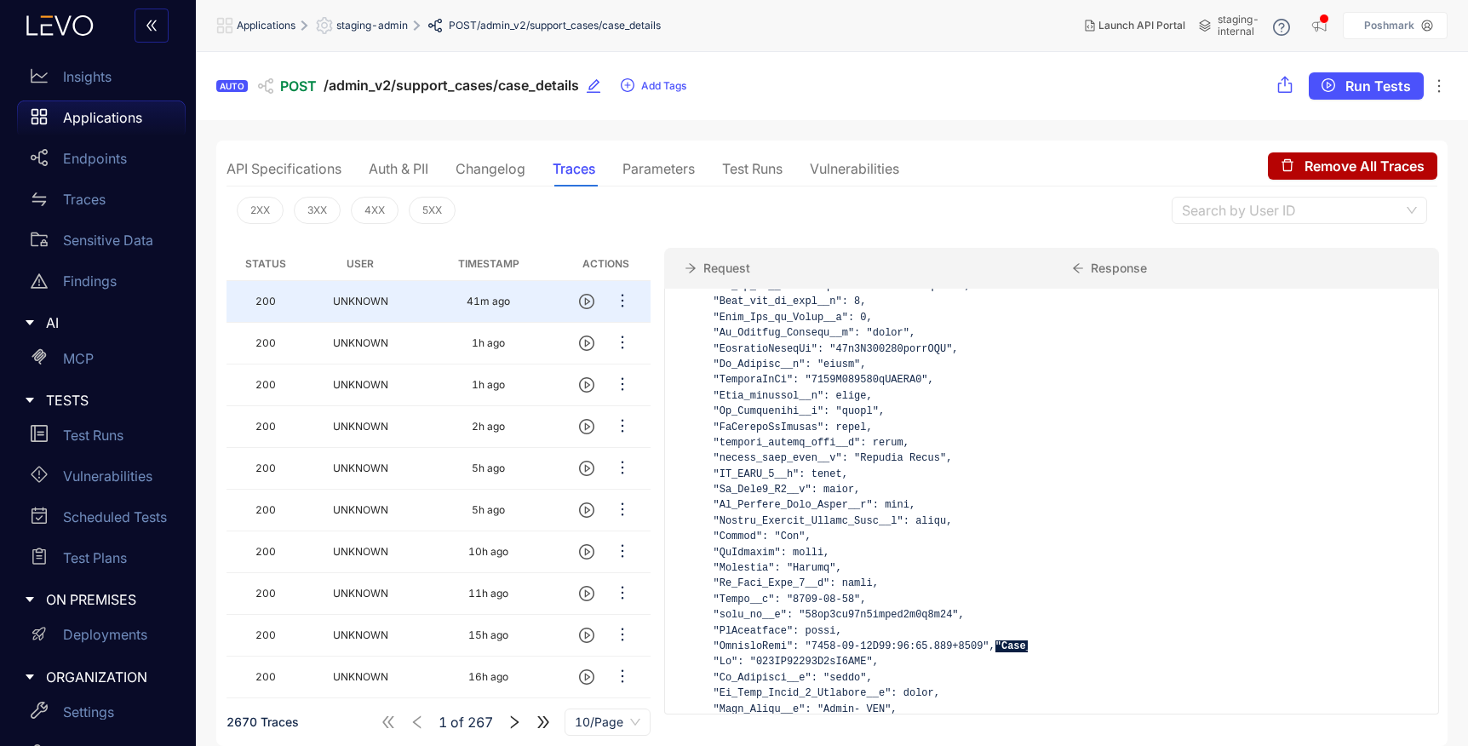
scroll to position [49, 0]
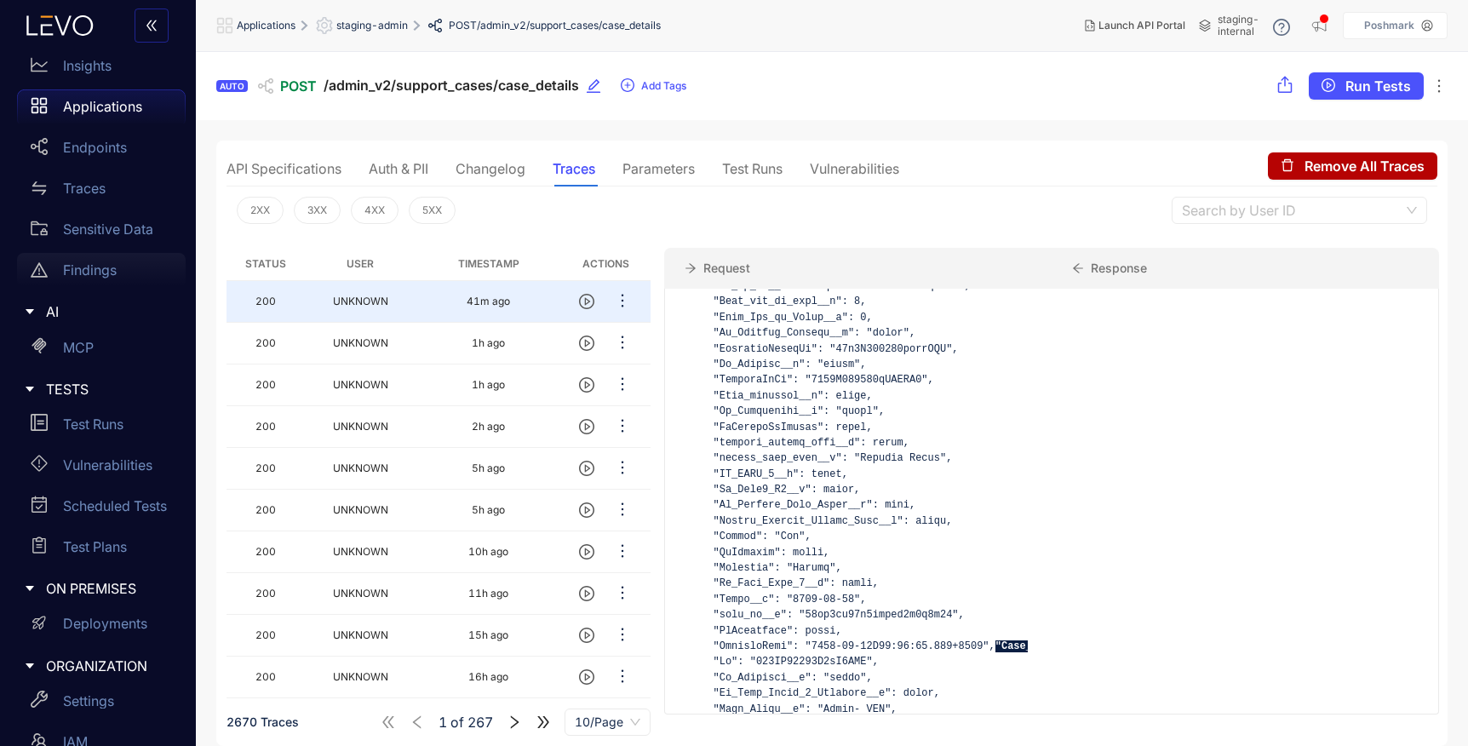
click at [102, 275] on p "Findings" at bounding box center [90, 269] width 54 height 15
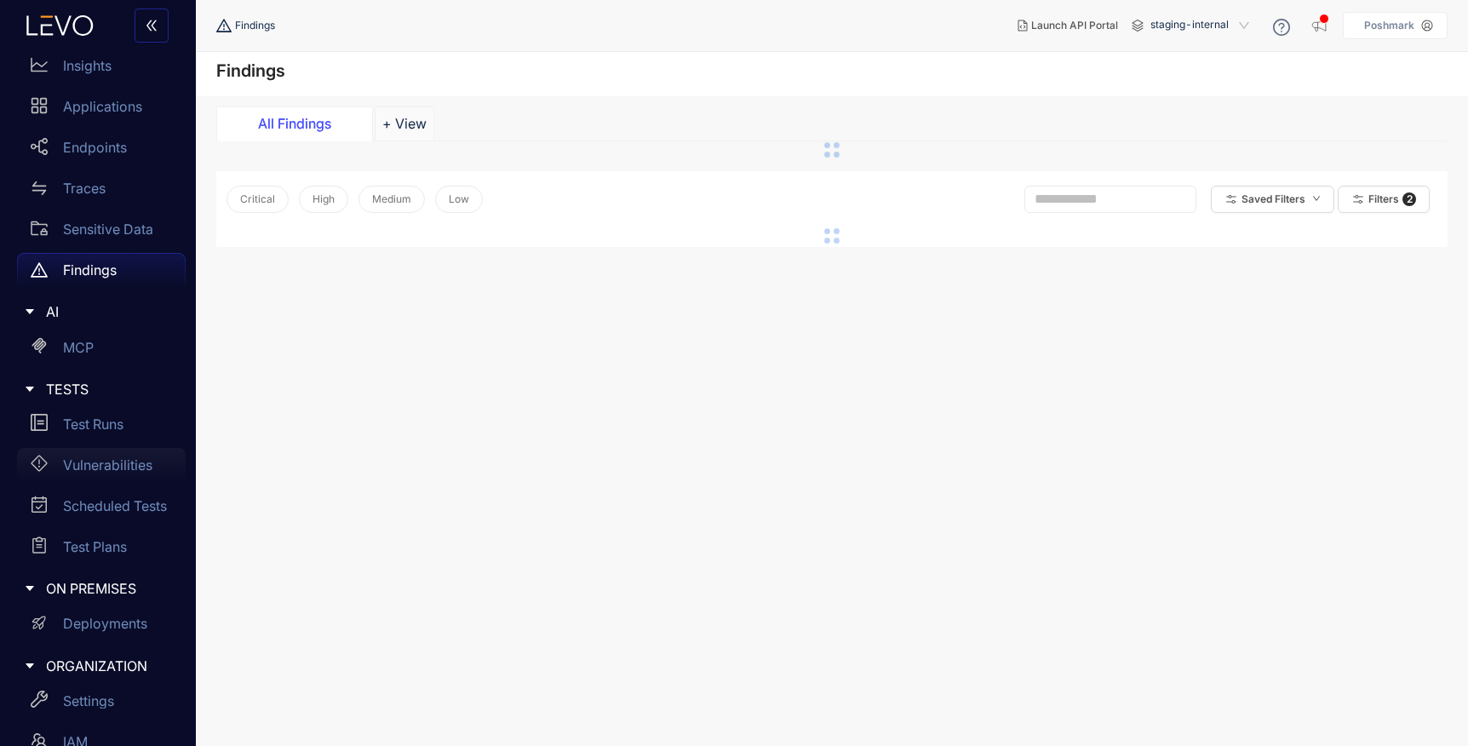
click at [118, 466] on p "Vulnerabilities" at bounding box center [107, 464] width 89 height 15
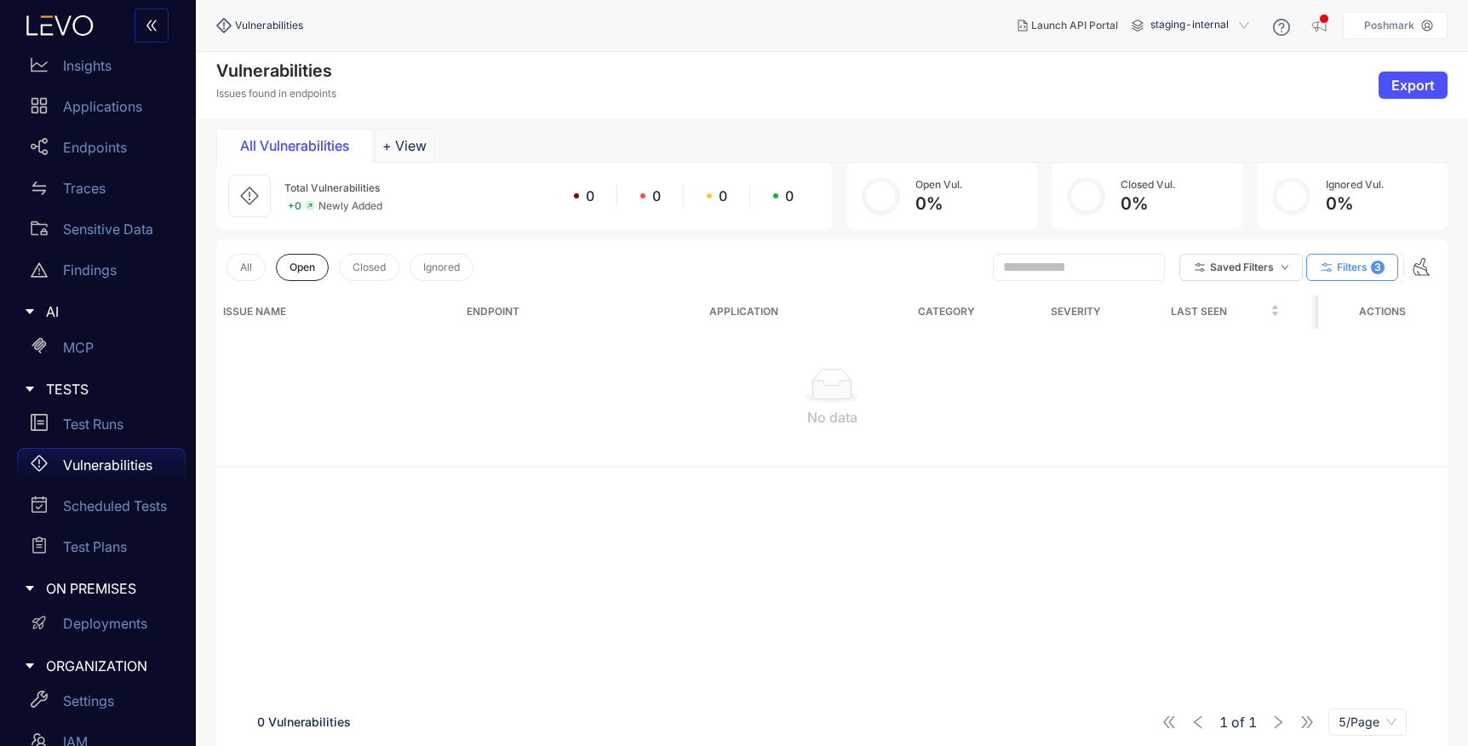
click at [1351, 274] on button "Filters 3" at bounding box center [1352, 267] width 92 height 27
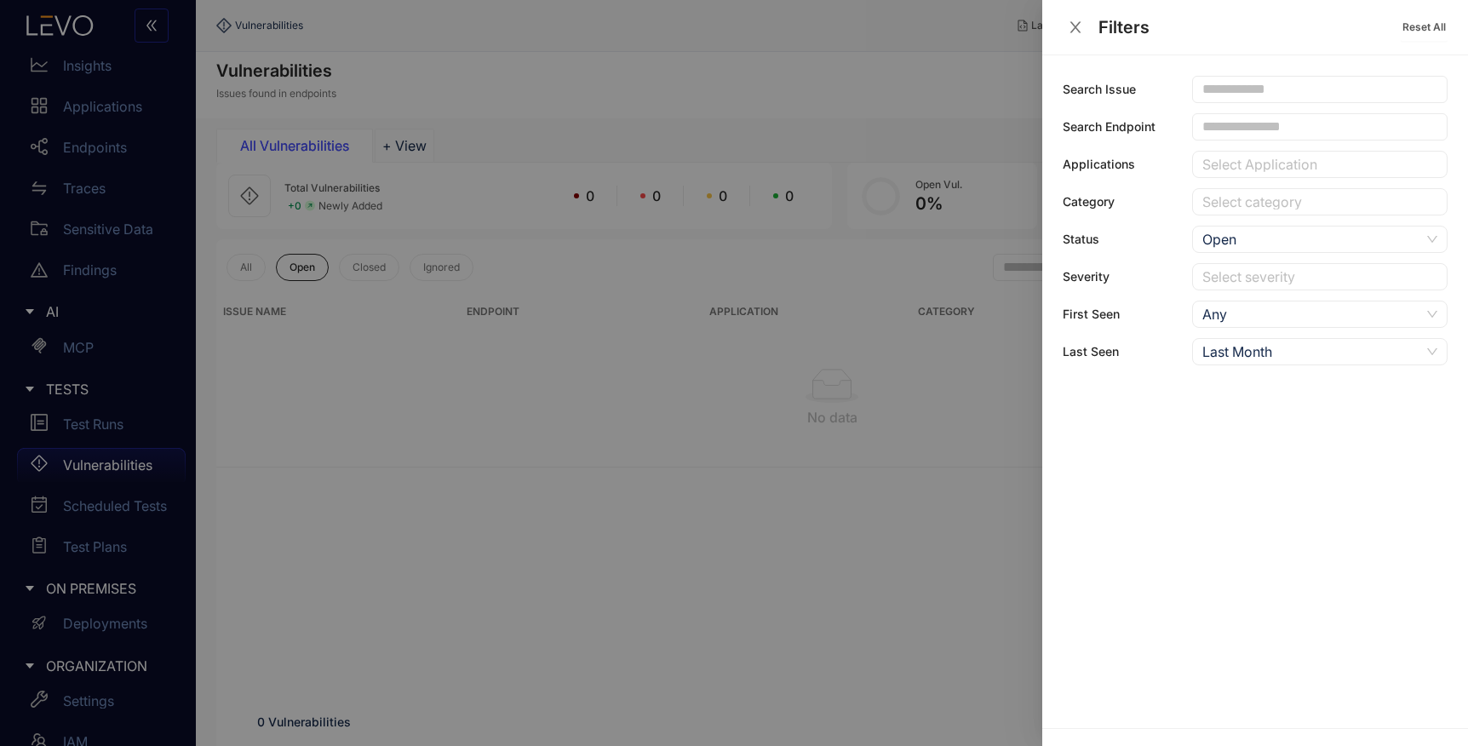
click at [1249, 164] on div at bounding box center [1311, 165] width 227 height 18
click at [1271, 244] on div "No data" at bounding box center [1319, 236] width 235 height 15
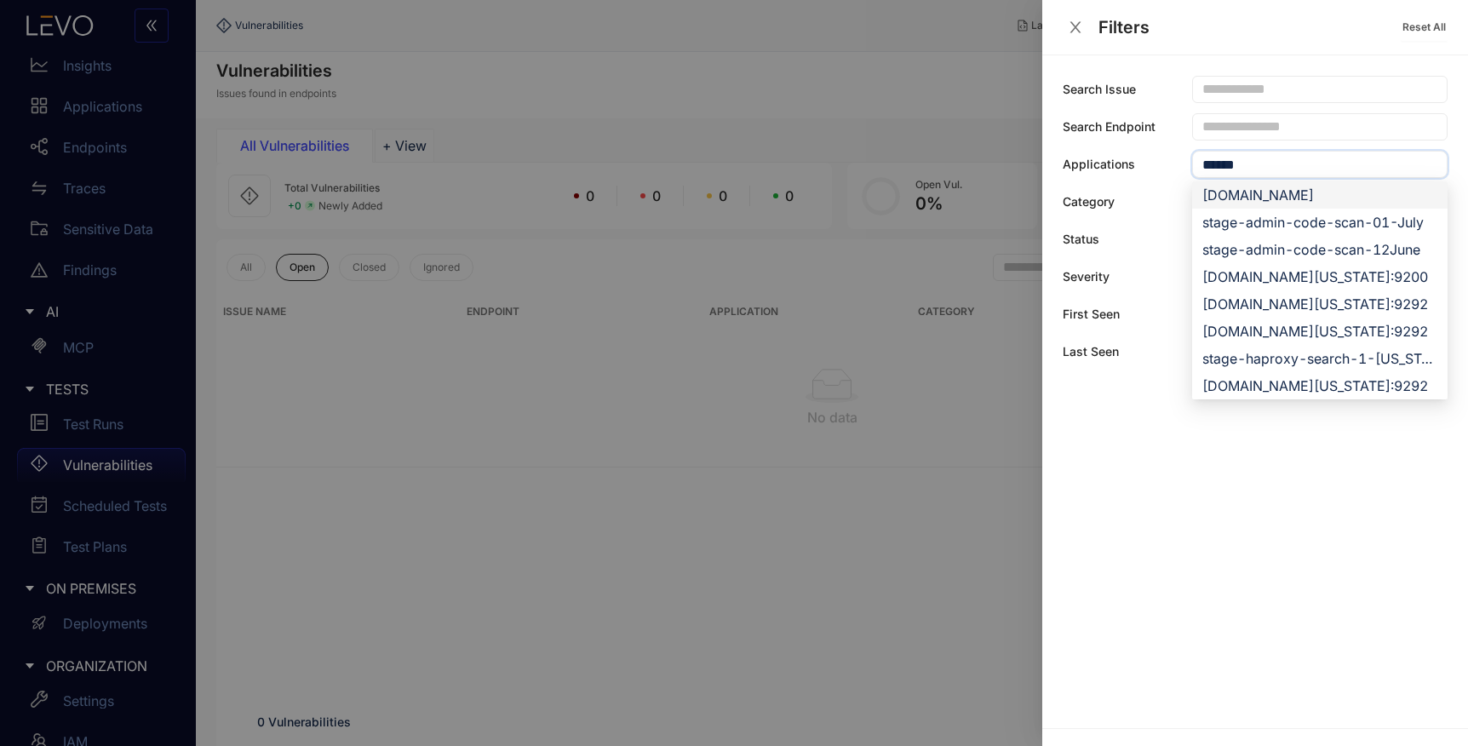
type input "*****"
click at [1076, 27] on icon "close" at bounding box center [1075, 26] width 11 height 11
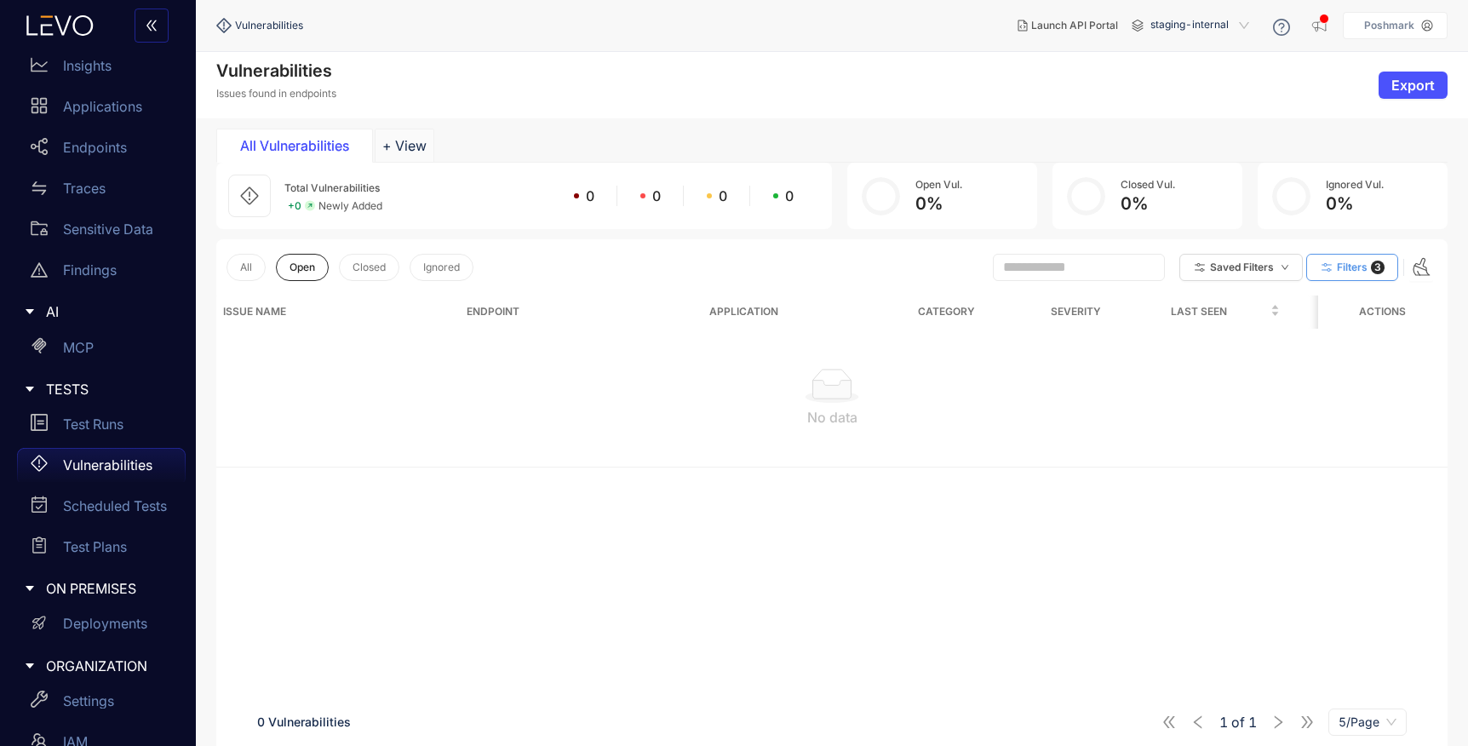
click at [1176, 24] on span "staging-internal" at bounding box center [1201, 25] width 102 height 27
click at [1195, 75] on div "staging" at bounding box center [1208, 75] width 102 height 19
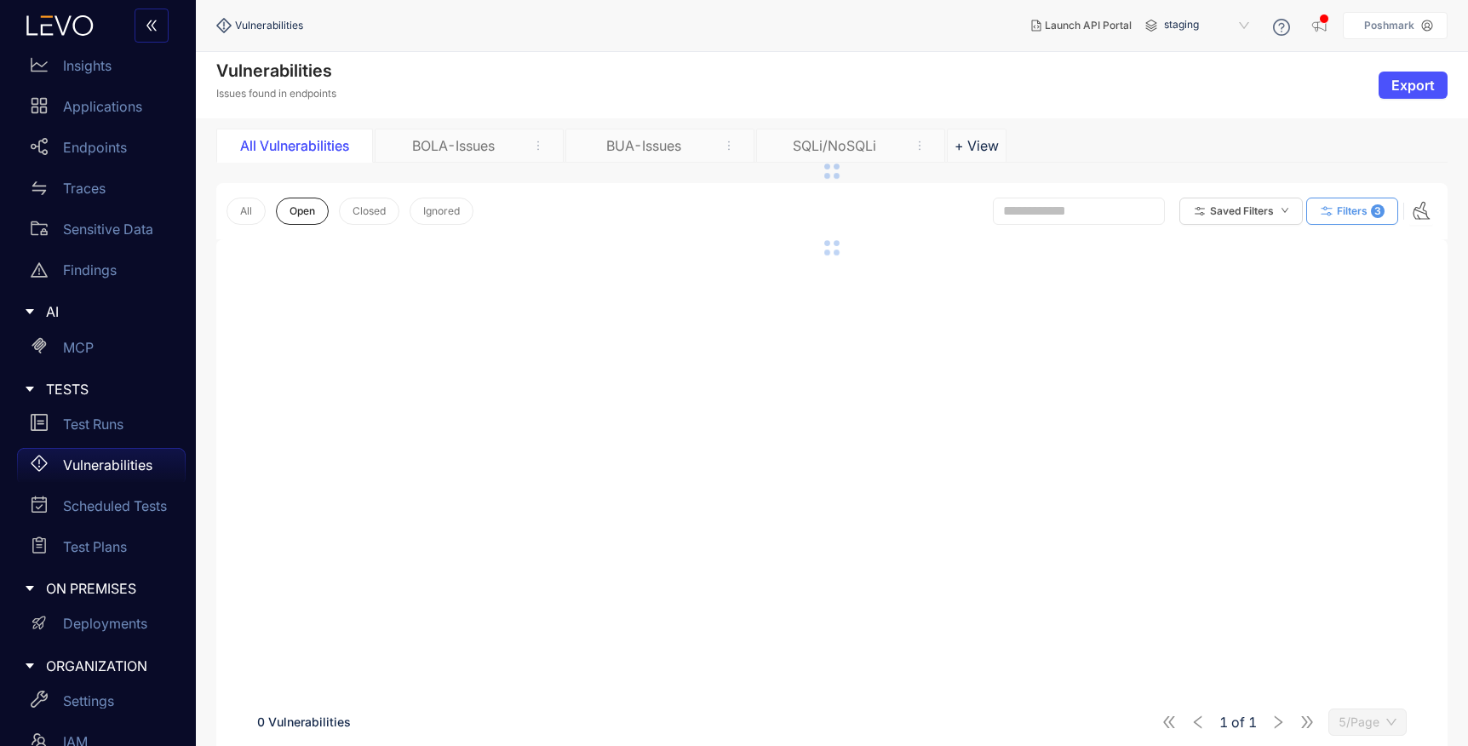
click at [1353, 211] on span "Filters" at bounding box center [1352, 211] width 31 height 12
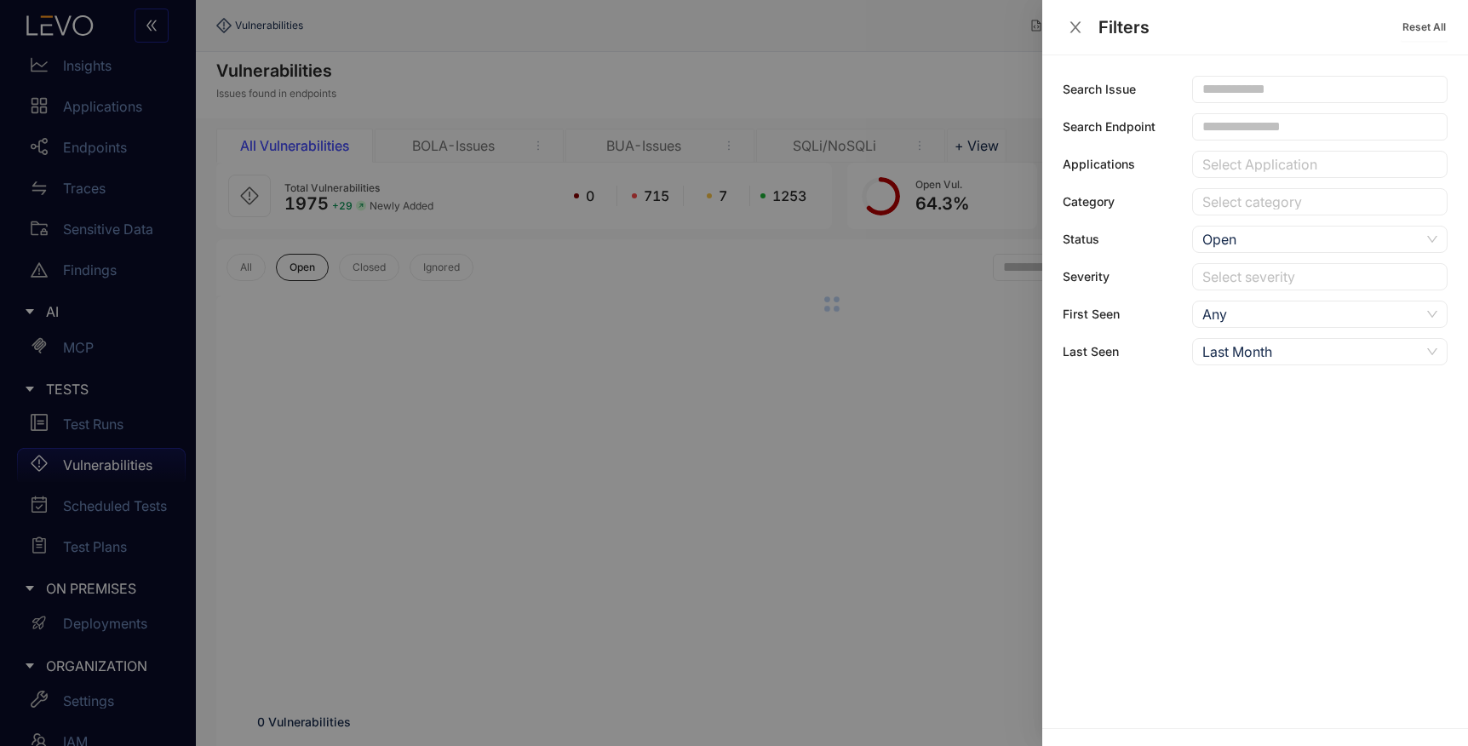
click at [1247, 126] on input "text" at bounding box center [1312, 126] width 220 height 15
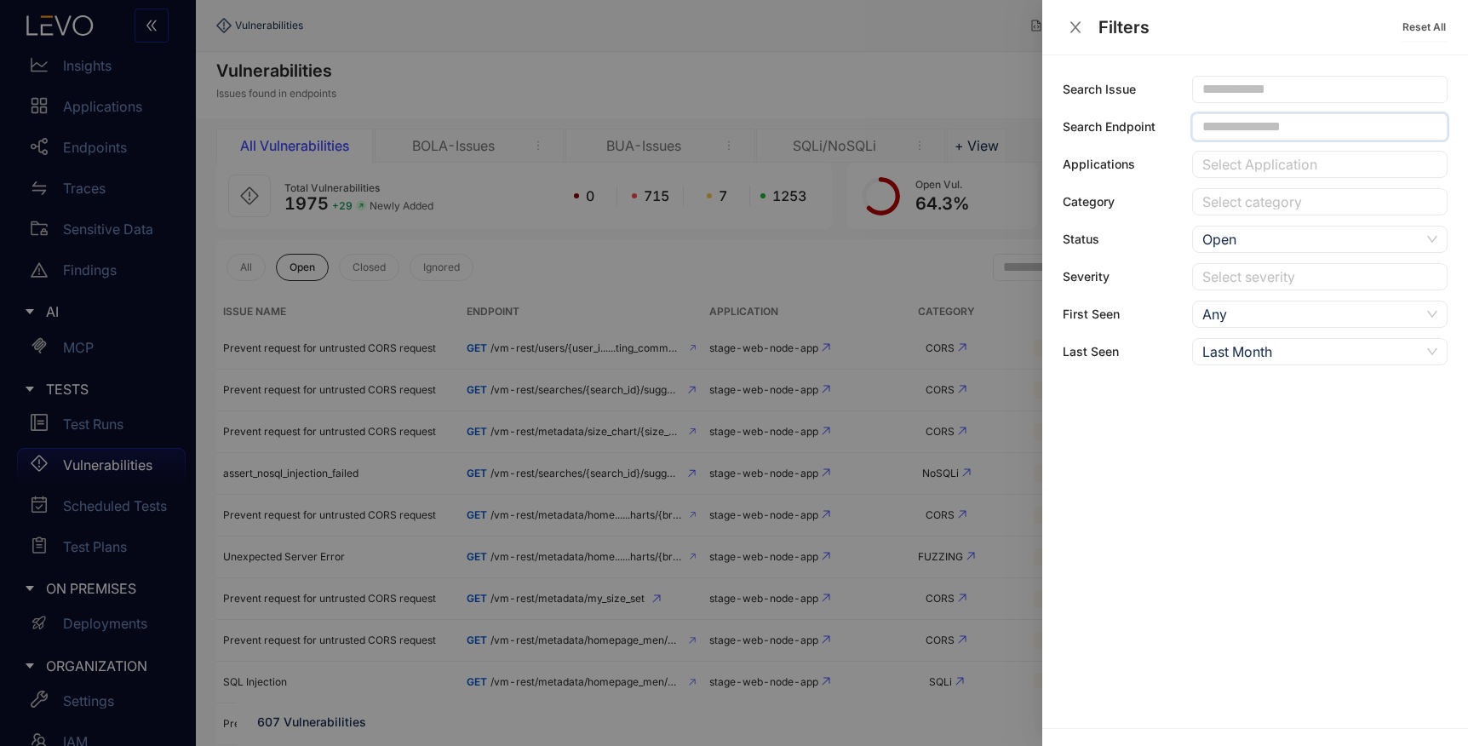
click at [1075, 25] on icon "close" at bounding box center [1075, 27] width 15 height 15
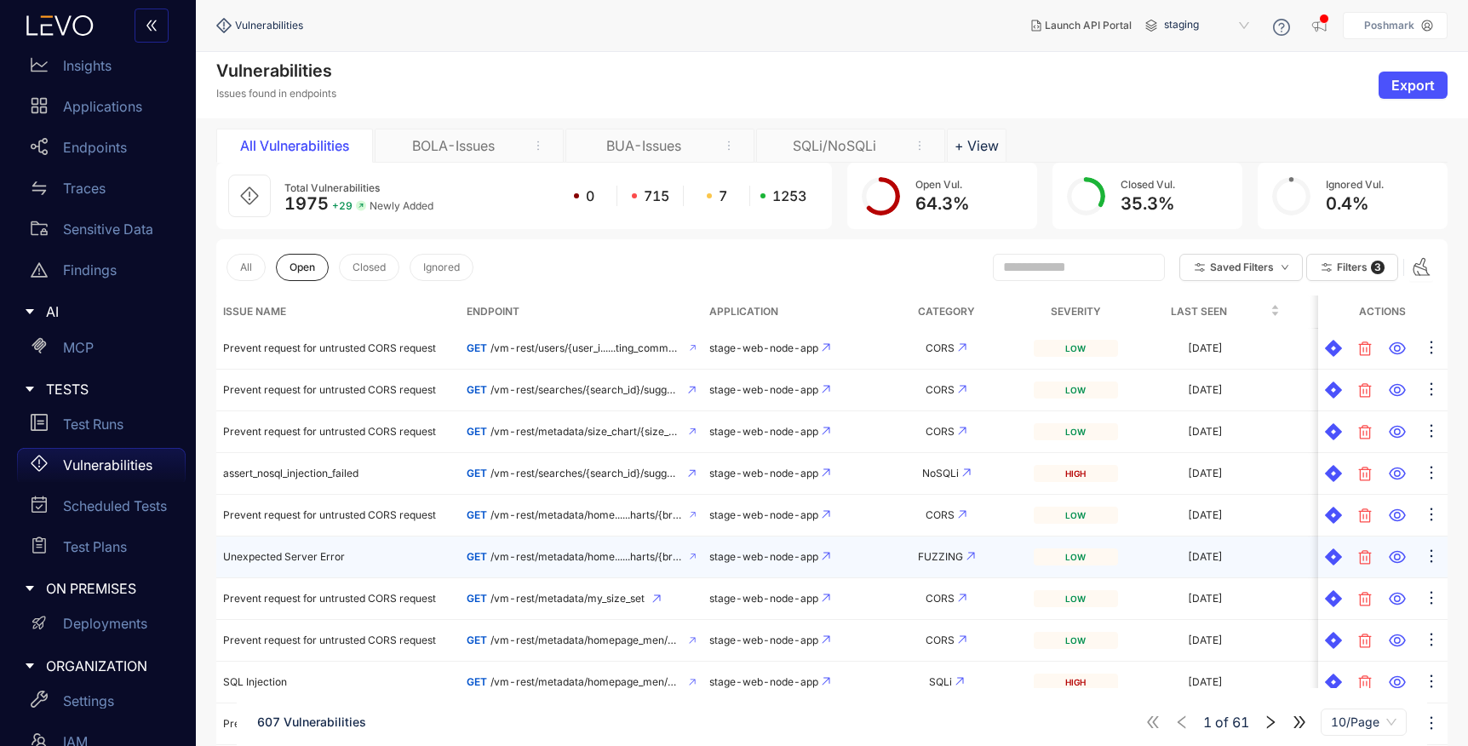
click at [366, 554] on td "Unexpected Server Error" at bounding box center [338, 557] width 244 height 42
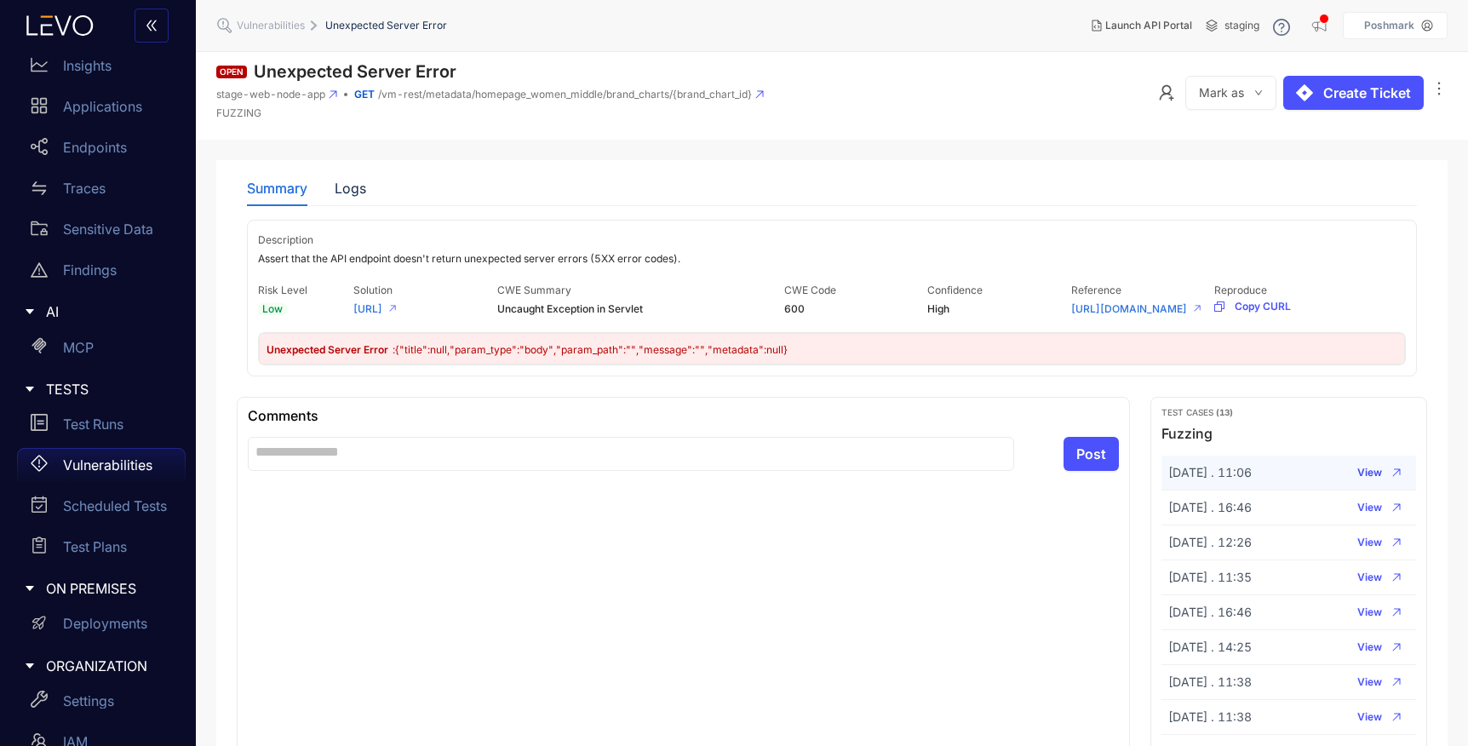
click at [1374, 479] on span "View" at bounding box center [1369, 473] width 25 height 12
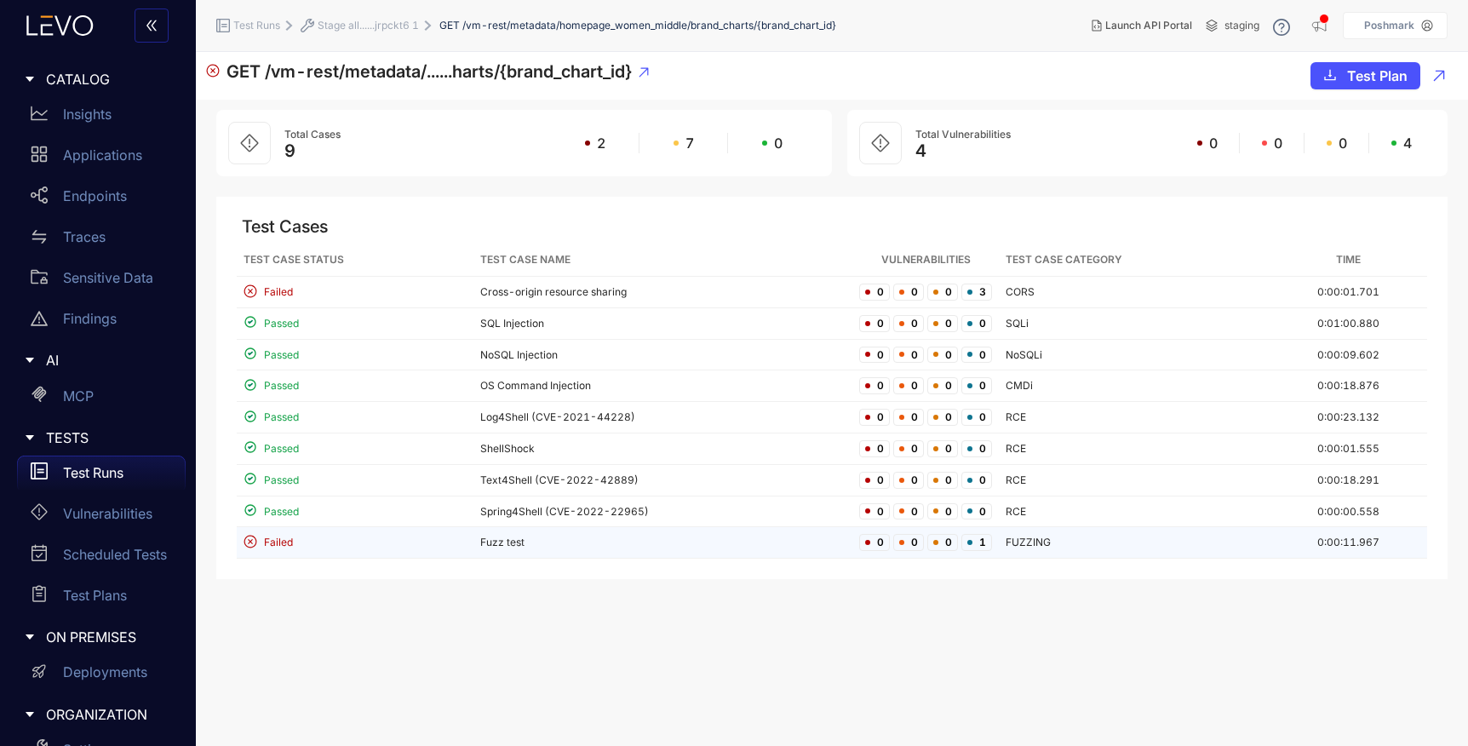
click at [584, 544] on td "Fuzz test" at bounding box center [662, 543] width 379 height 32
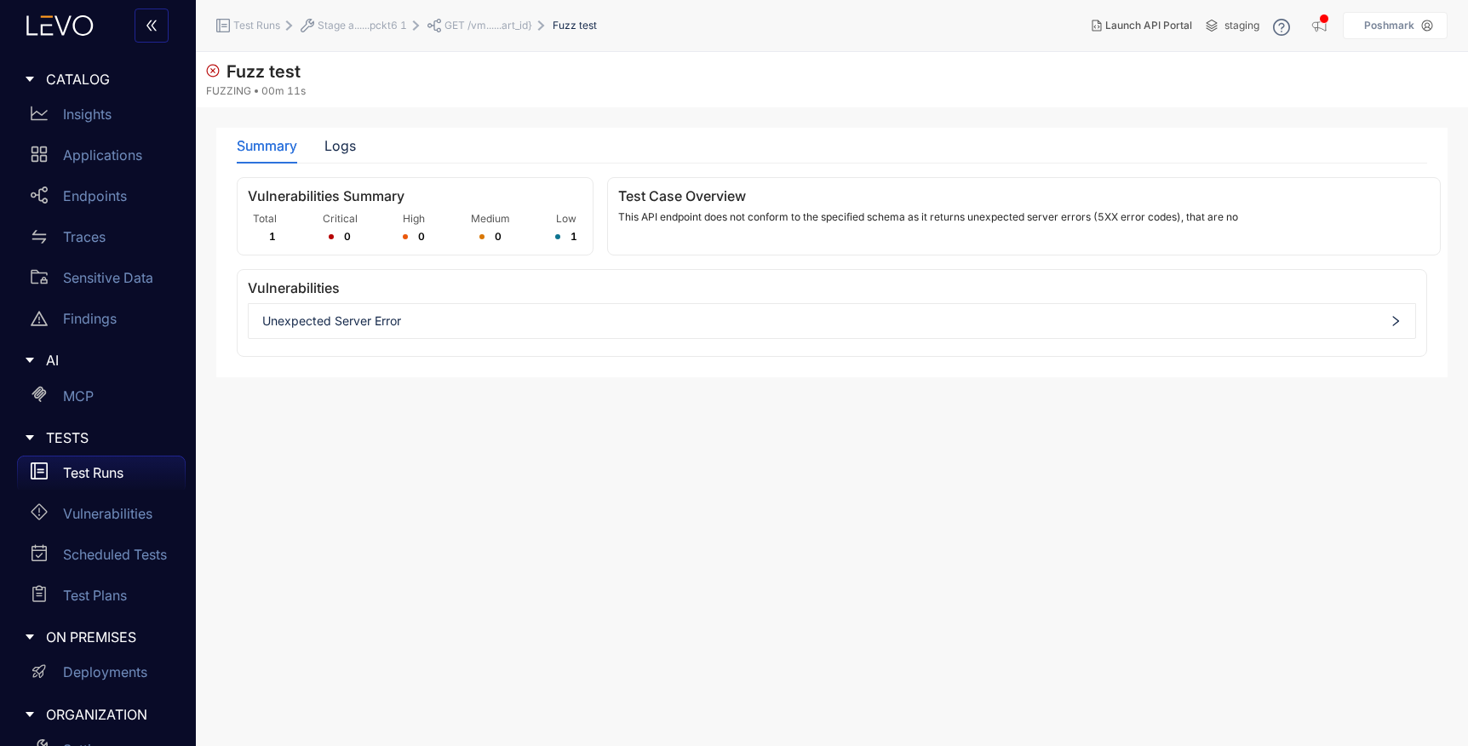
click at [385, 322] on span "Unexpected Server Error" at bounding box center [831, 321] width 1139 height 14
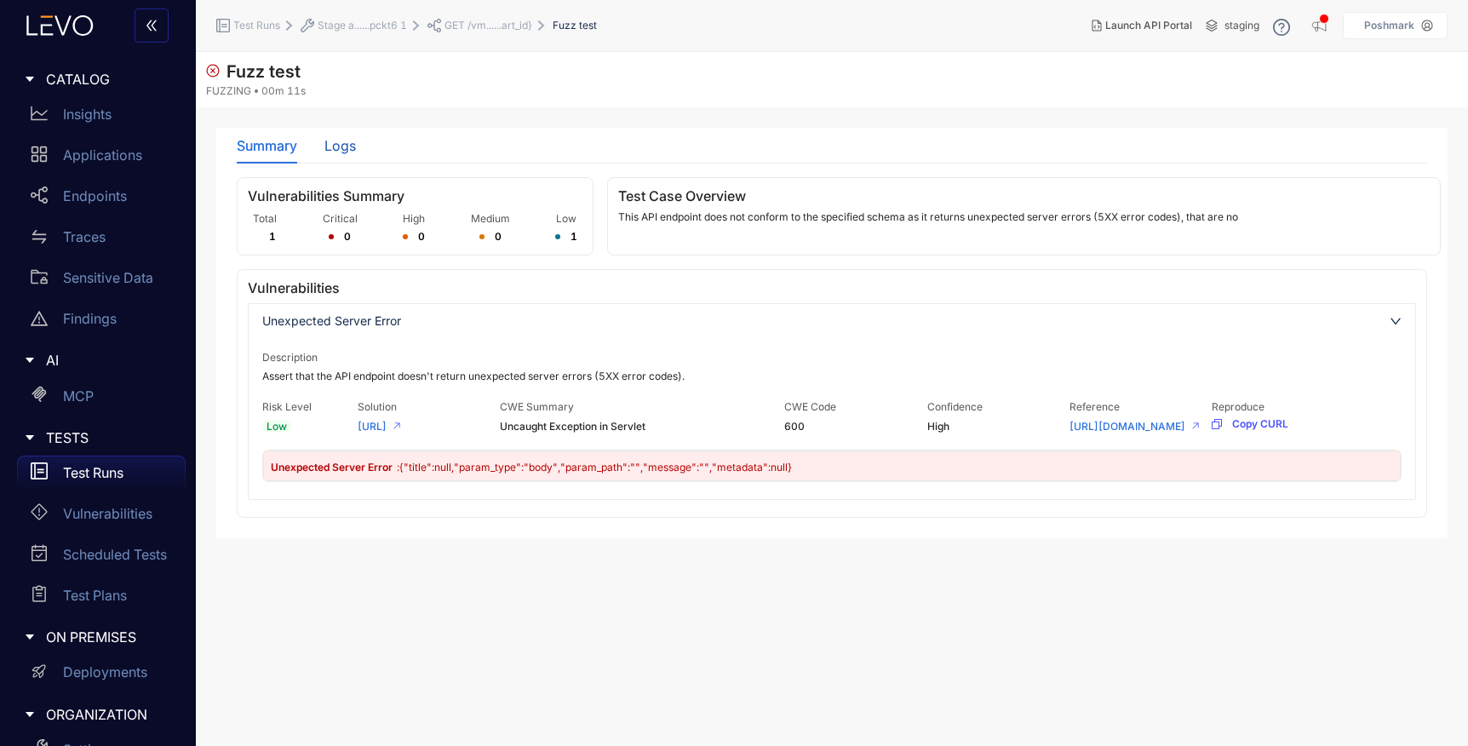
click at [338, 147] on div "Logs" at bounding box center [340, 145] width 32 height 15
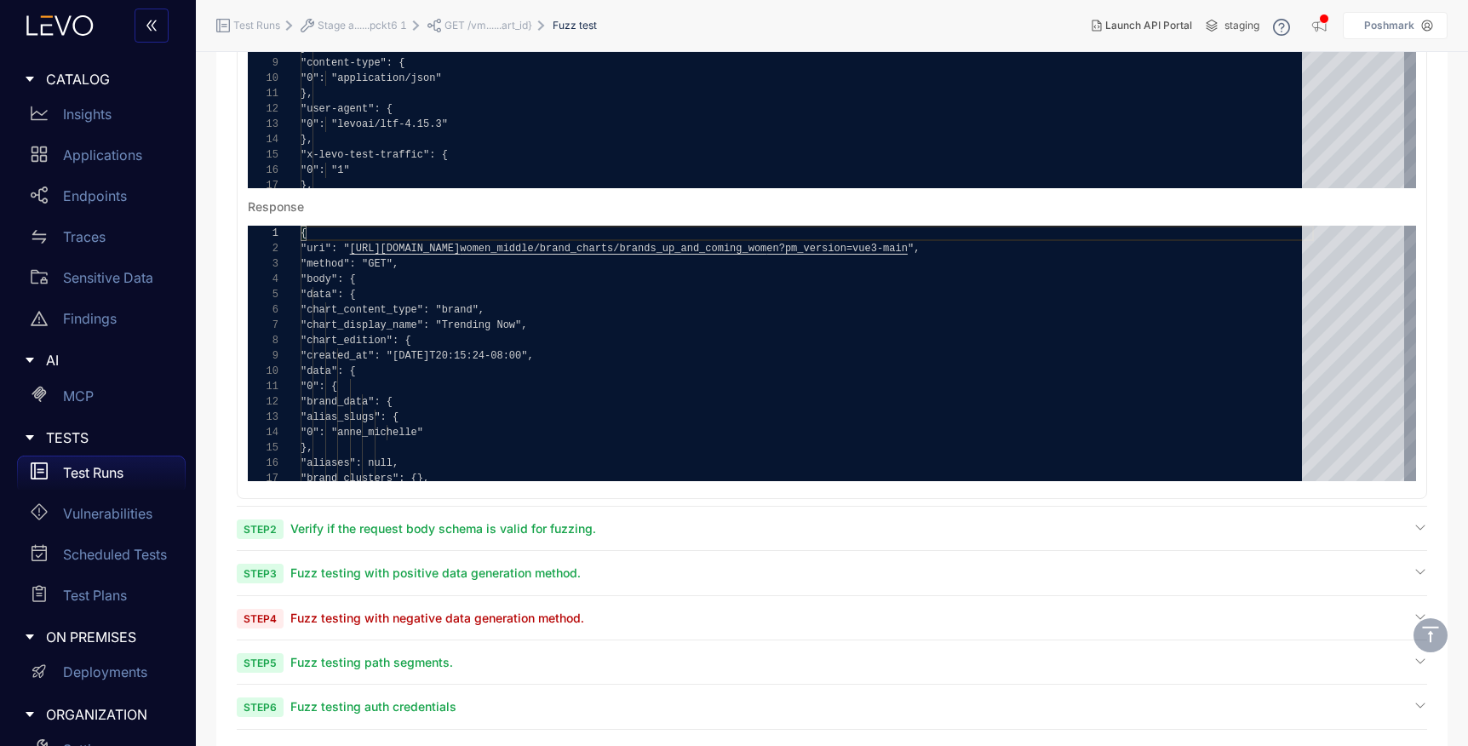
scroll to position [401, 0]
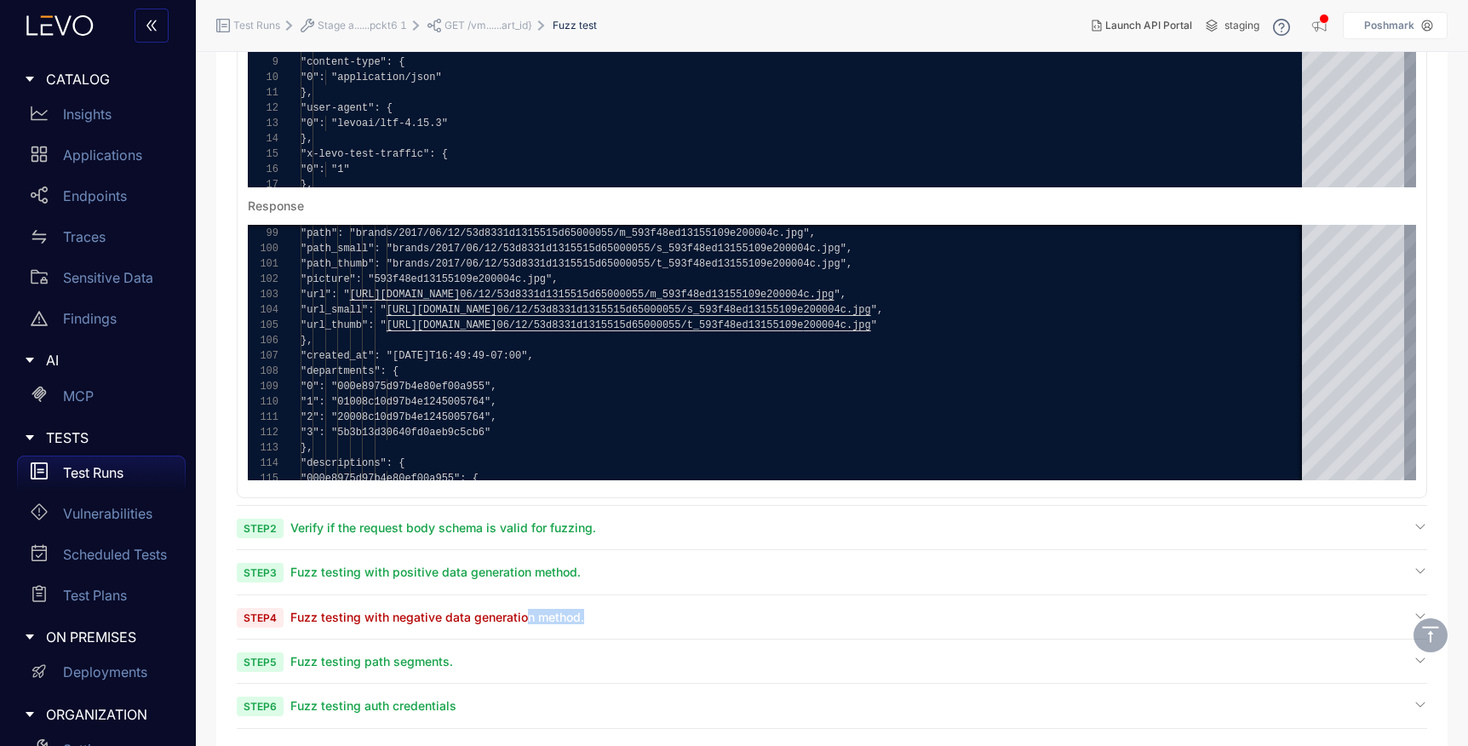
drag, startPoint x: 525, startPoint y: 630, endPoint x: 529, endPoint y: 621, distance: 10.3
click at [529, 621] on div "Step 4 Fuzz testing with negative data generation method." at bounding box center [832, 624] width 1190 height 31
click at [776, 611] on div "Step 4 Fuzz testing with negative data generation method." at bounding box center [832, 617] width 1190 height 16
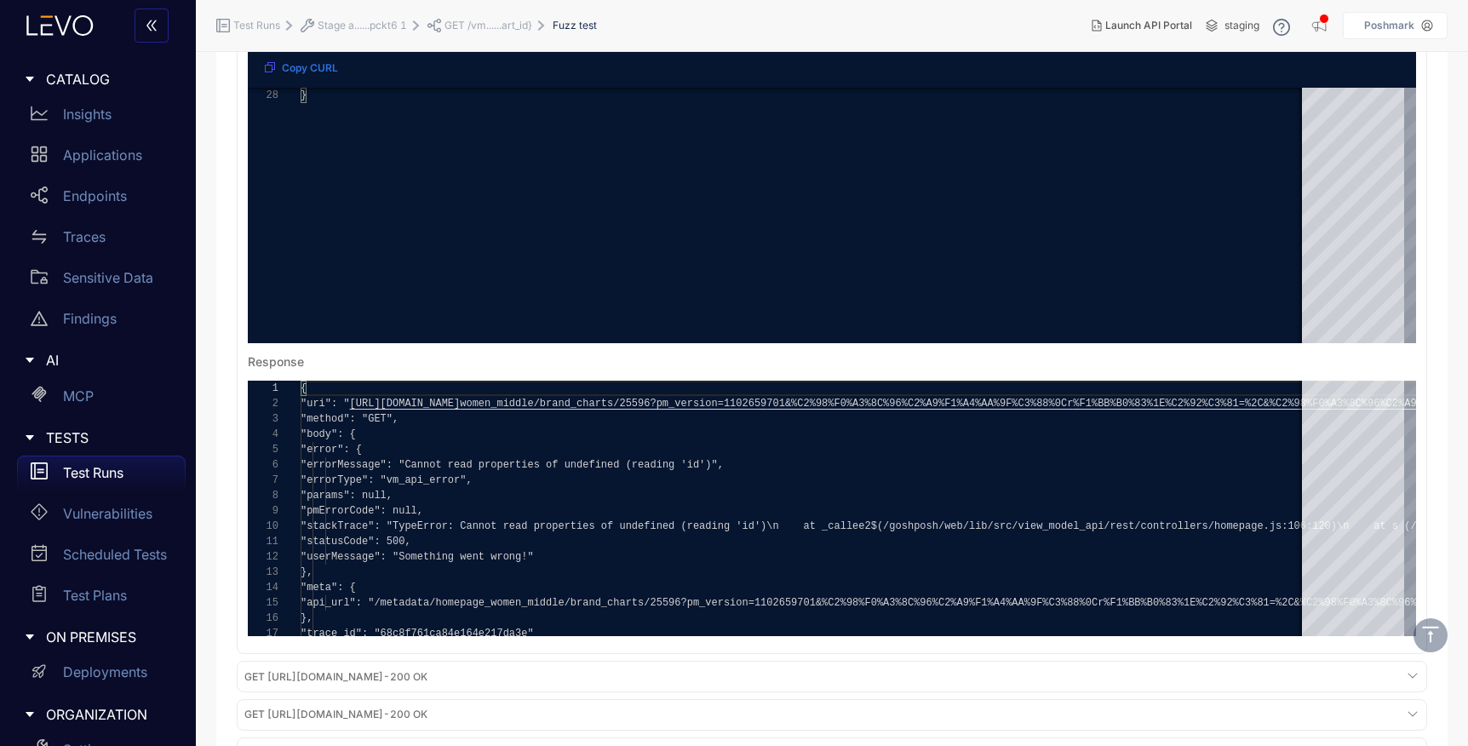
scroll to position [1069, 0]
